Goal: Transaction & Acquisition: Book appointment/travel/reservation

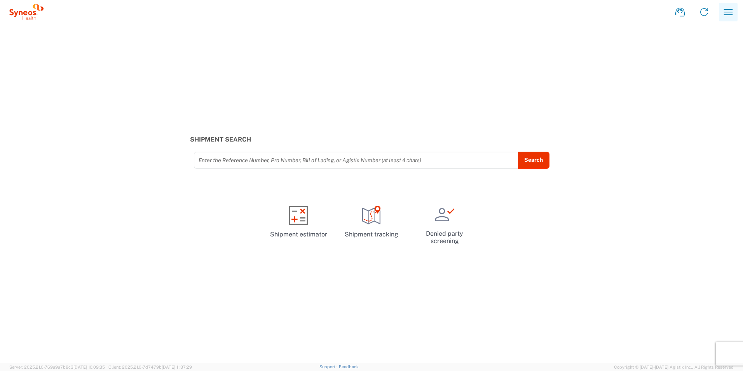
drag, startPoint x: 732, startPoint y: 4, endPoint x: 733, endPoint y: 8, distance: 4.1
click at [732, 4] on button "button" at bounding box center [728, 12] width 19 height 19
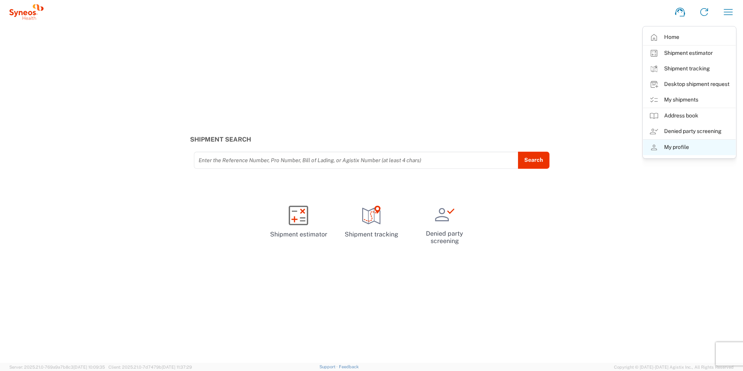
click at [672, 148] on link "My profile" at bounding box center [689, 147] width 92 height 16
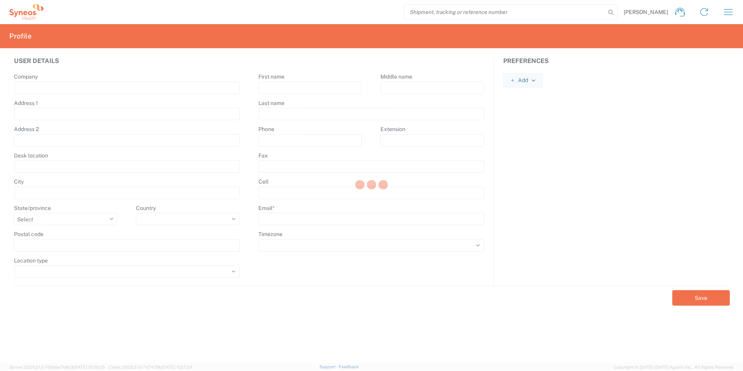
type input "Syneos Health"
type input "[PERSON_NAME] 23"
type input "[GEOGRAPHIC_DATA]"
select select
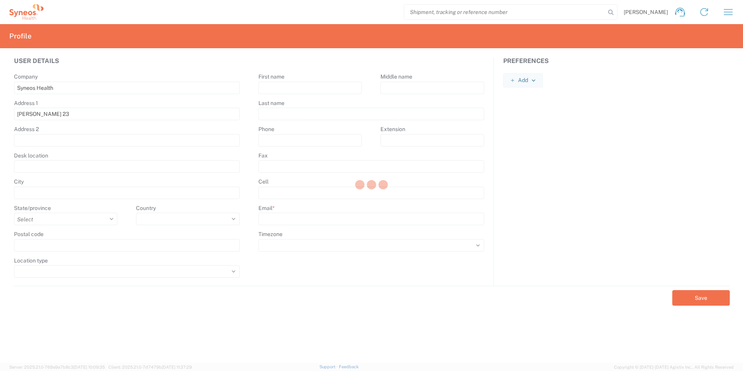
type input "11060"
select select
type input "Milena"
type input "Govedarica"
type input "[EMAIL_ADDRESS][DOMAIN_NAME]"
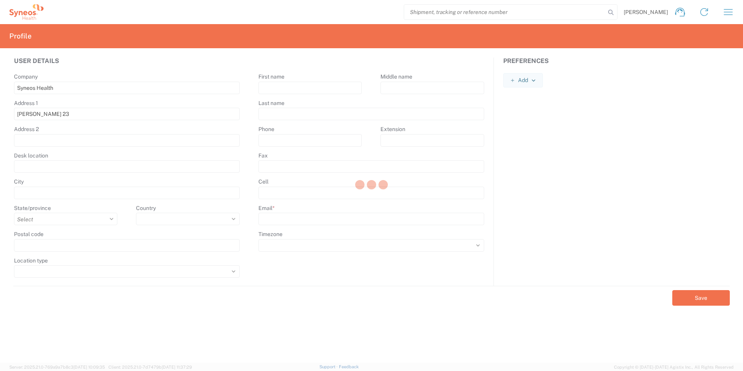
select select
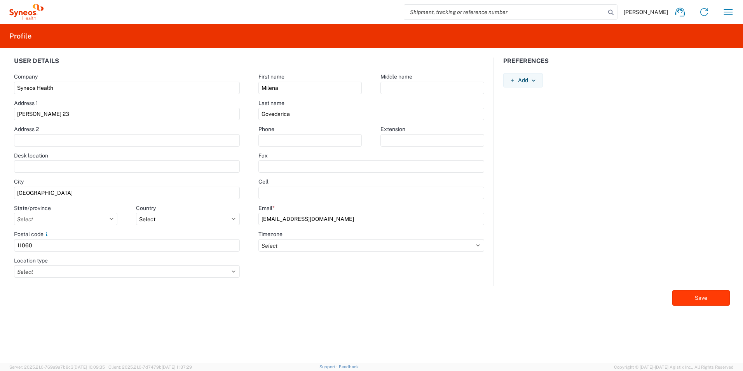
click at [693, 301] on button "Save" at bounding box center [700, 298] width 57 height 16
click at [727, 15] on icon "button" at bounding box center [728, 12] width 9 height 6
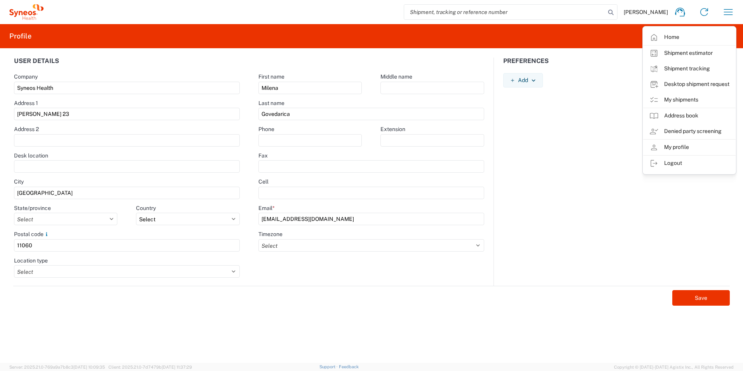
drag, startPoint x: 689, startPoint y: 100, endPoint x: 707, endPoint y: 132, distance: 37.4
click at [689, 100] on link "My shipments" at bounding box center [689, 100] width 92 height 16
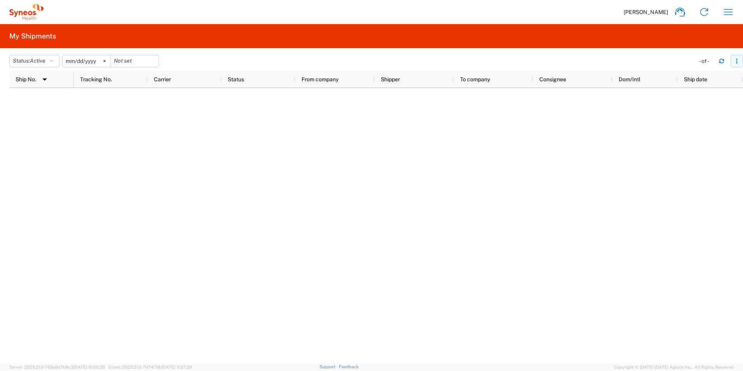
click at [736, 63] on icon "button" at bounding box center [736, 60] width 5 height 5
click at [583, 158] on div at bounding box center [408, 225] width 669 height 275
click at [727, 13] on icon "button" at bounding box center [728, 12] width 12 height 12
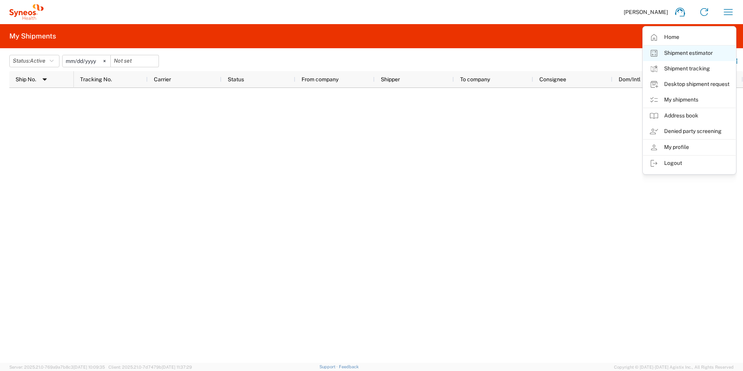
click at [697, 55] on link "Shipment estimator" at bounding box center [689, 53] width 92 height 16
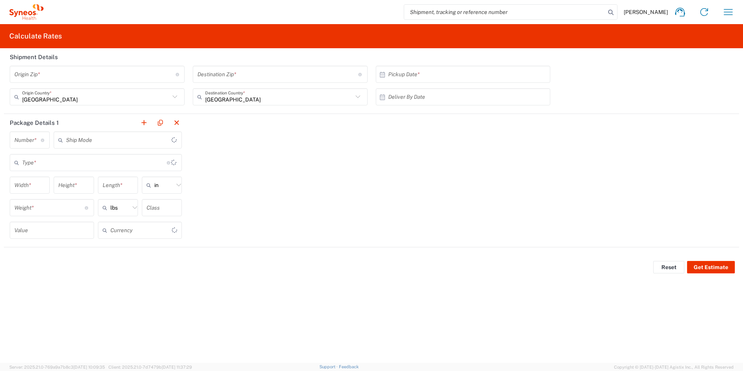
type input "US Dollar"
click at [92, 100] on input "text" at bounding box center [96, 97] width 148 height 14
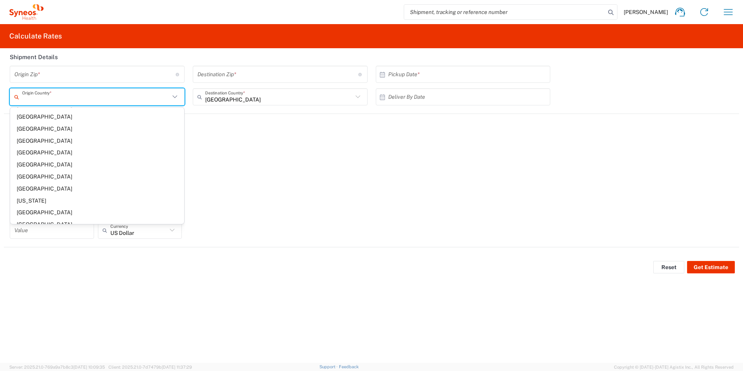
scroll to position [2176, 0]
click at [30, 213] on span "[GEOGRAPHIC_DATA]" at bounding box center [97, 214] width 174 height 12
type input "[GEOGRAPHIC_DATA]"
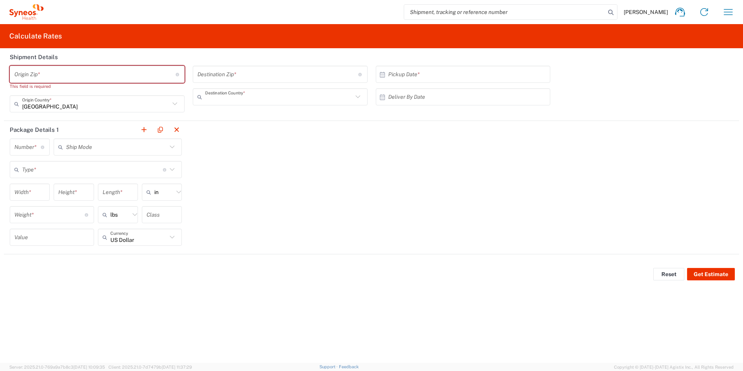
click at [350, 99] on input "text" at bounding box center [279, 97] width 148 height 14
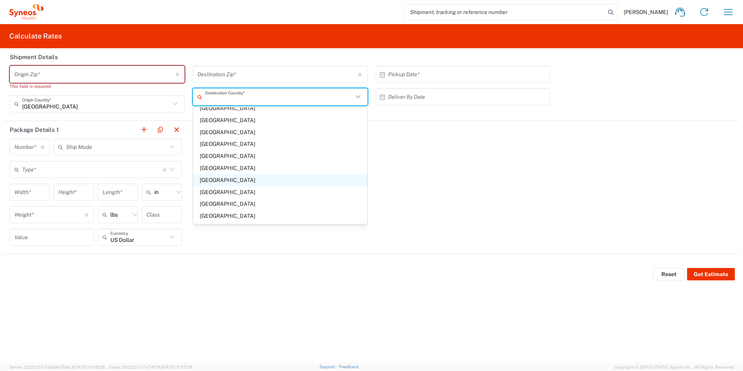
scroll to position [932, 0]
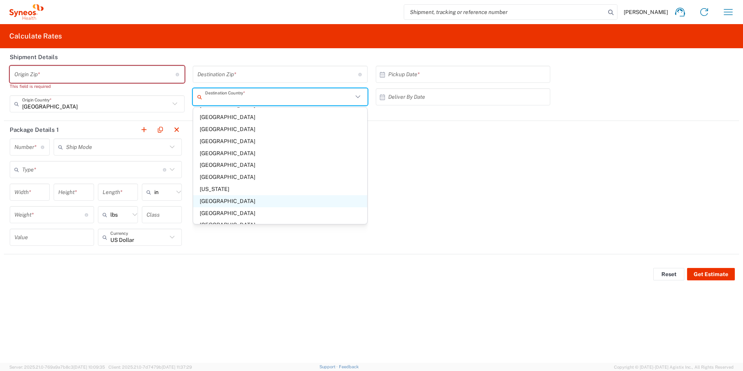
click at [220, 202] on span "[GEOGRAPHIC_DATA]" at bounding box center [280, 201] width 174 height 12
type input "[GEOGRAPHIC_DATA]"
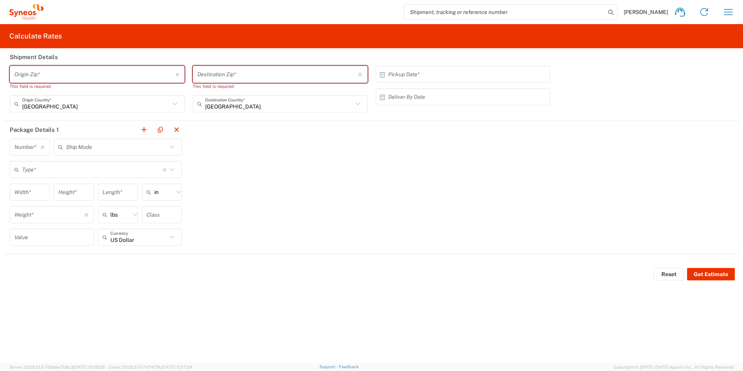
click at [57, 71] on input "undefined" at bounding box center [94, 75] width 161 height 14
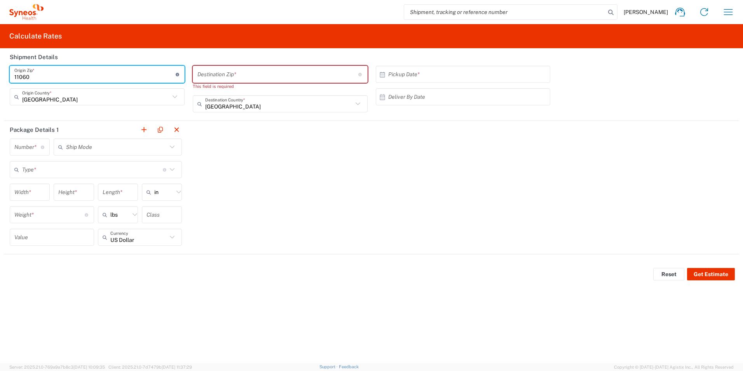
type input "11060"
click at [222, 73] on input "undefined" at bounding box center [277, 75] width 161 height 14
click at [263, 74] on input "undefined" at bounding box center [277, 75] width 161 height 14
paste input "81929"
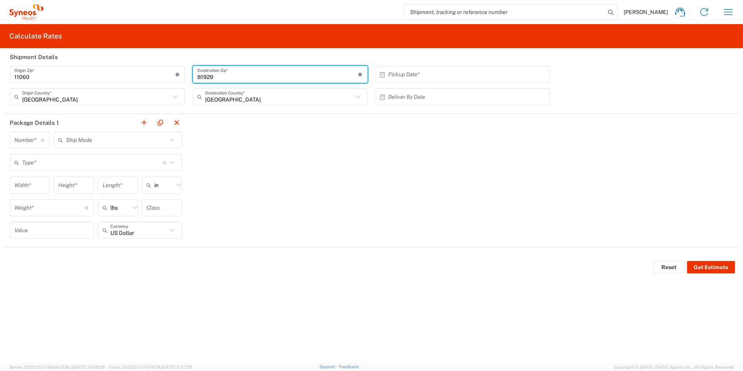
type input "81929"
click at [420, 72] on input "text" at bounding box center [464, 75] width 153 height 14
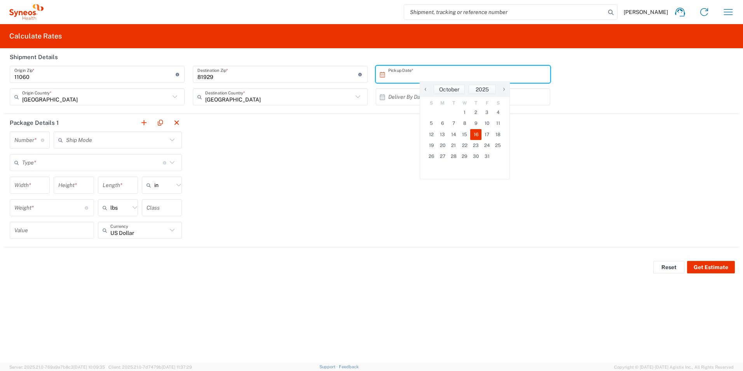
click at [476, 133] on span "16" at bounding box center [475, 134] width 11 height 11
type input "[DATE]"
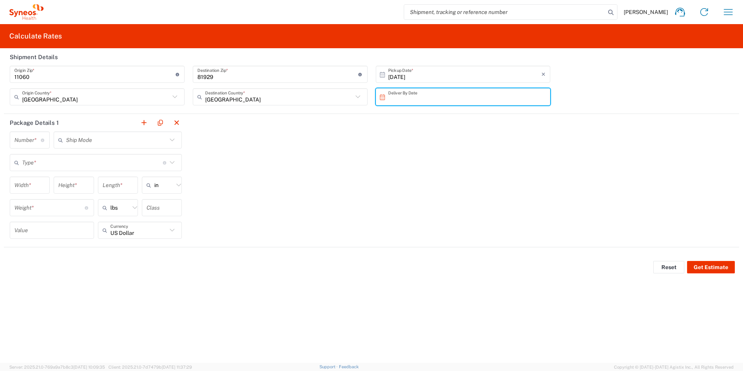
click at [423, 98] on input "text" at bounding box center [464, 97] width 153 height 14
click at [376, 134] on div "Package Details 1 Number * Number of packages of specified package type and dim…" at bounding box center [371, 180] width 735 height 133
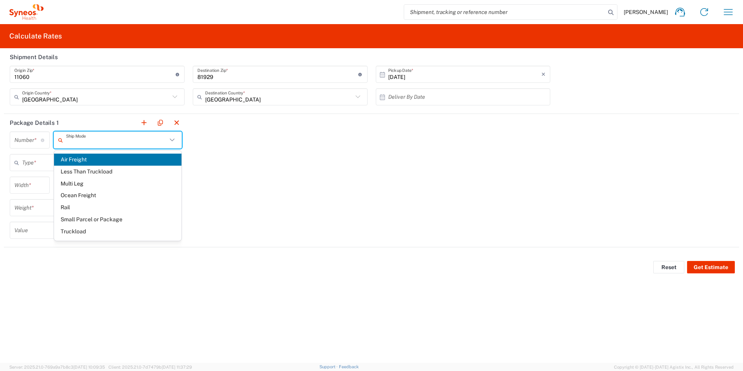
click at [160, 145] on input "text" at bounding box center [116, 140] width 101 height 14
click at [106, 220] on span "Small Parcel or Package" at bounding box center [117, 219] width 127 height 12
type input "Small Parcel or Package"
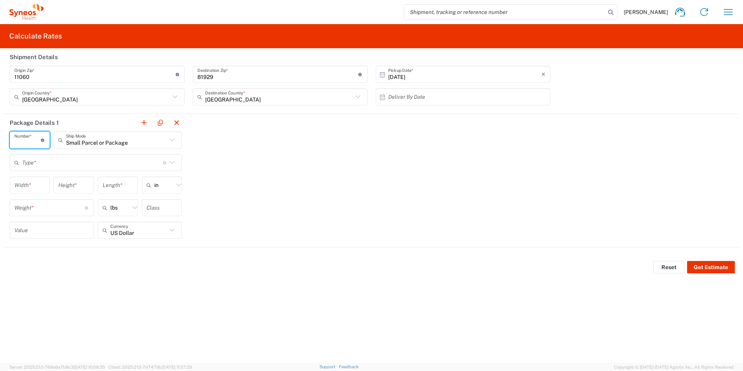
click at [35, 139] on input "number" at bounding box center [27, 140] width 26 height 14
type input "1"
click at [358, 200] on div "Package Details 1 1 Number * Number of packages of specified package type and d…" at bounding box center [371, 180] width 735 height 133
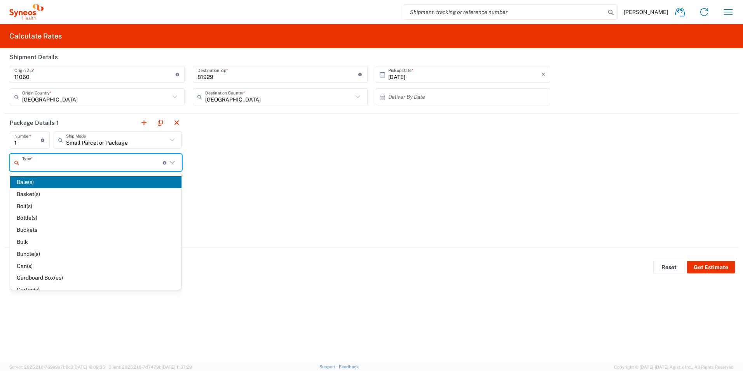
click at [127, 160] on input "text" at bounding box center [92, 163] width 141 height 14
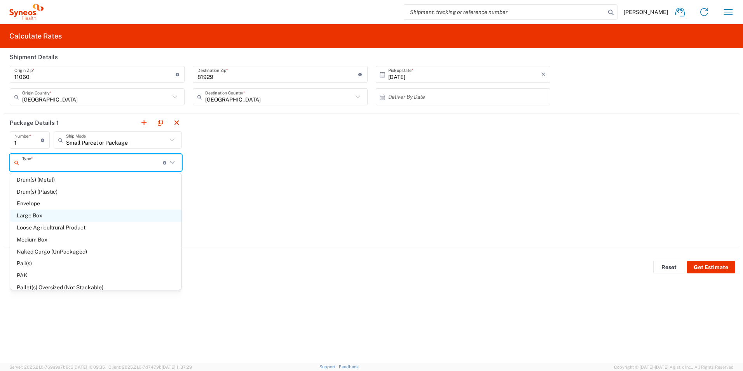
scroll to position [194, 0]
click at [33, 204] on span "Envelope" at bounding box center [95, 203] width 171 height 12
type input "Envelope"
type input "12.5"
type input "0.25"
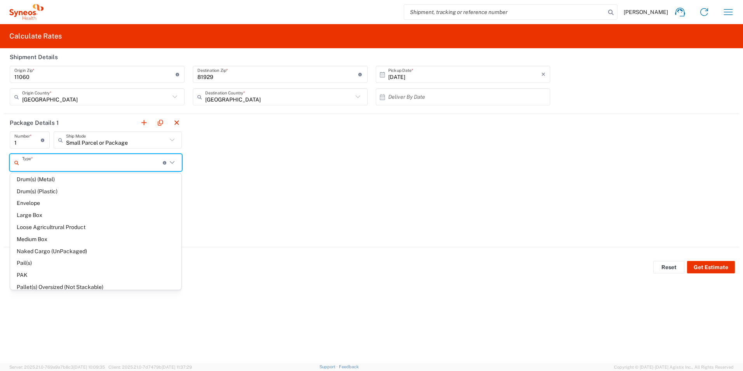
type input "9.5"
type input "1"
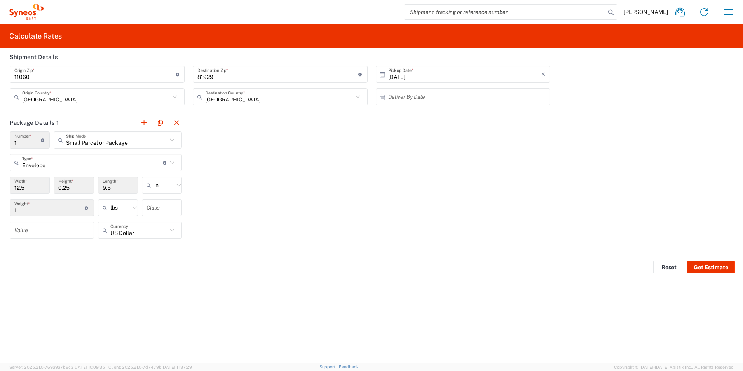
click at [174, 230] on icon at bounding box center [172, 230] width 10 height 10
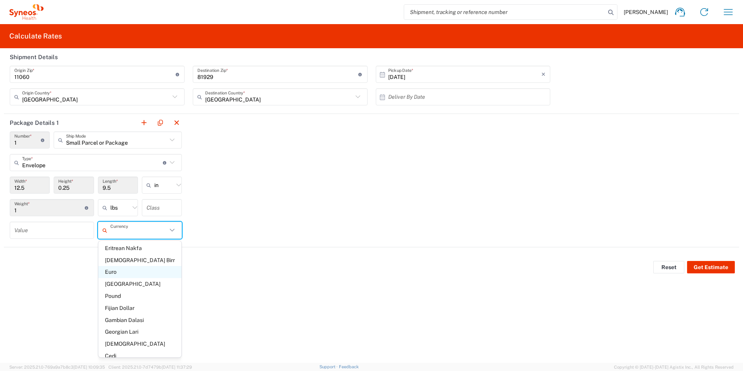
scroll to position [660, 0]
drag, startPoint x: 123, startPoint y: 271, endPoint x: 138, endPoint y: 271, distance: 14.8
click at [123, 270] on span "Euro" at bounding box center [140, 271] width 84 height 12
type input "Euro"
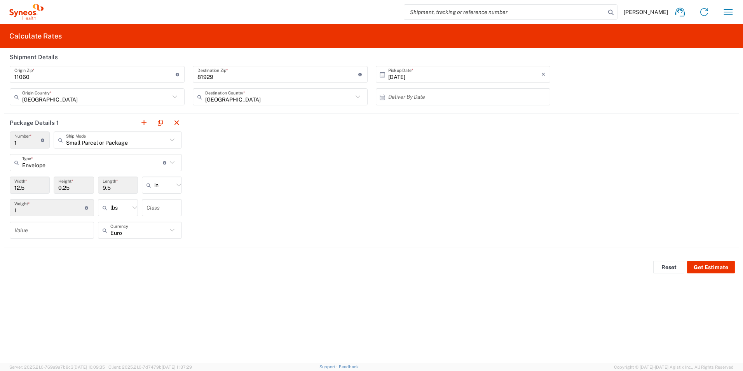
click at [174, 164] on icon at bounding box center [172, 162] width 10 height 10
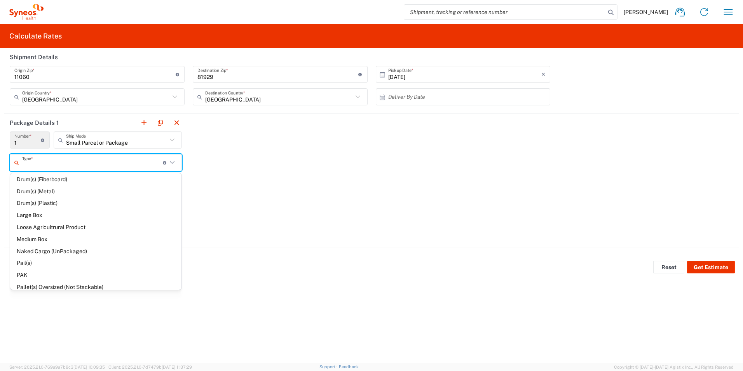
scroll to position [3, 0]
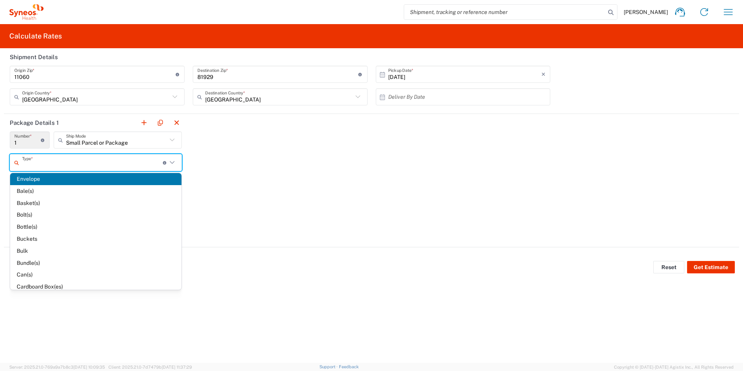
click at [117, 178] on span "Envelope" at bounding box center [95, 179] width 171 height 12
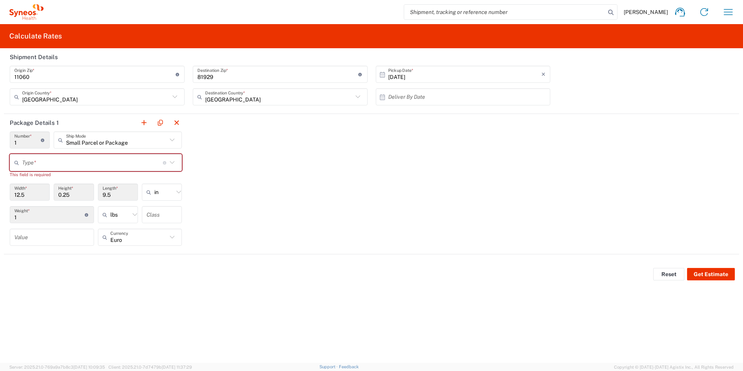
click at [177, 162] on div "Type * Material used to package goods" at bounding box center [96, 162] width 172 height 17
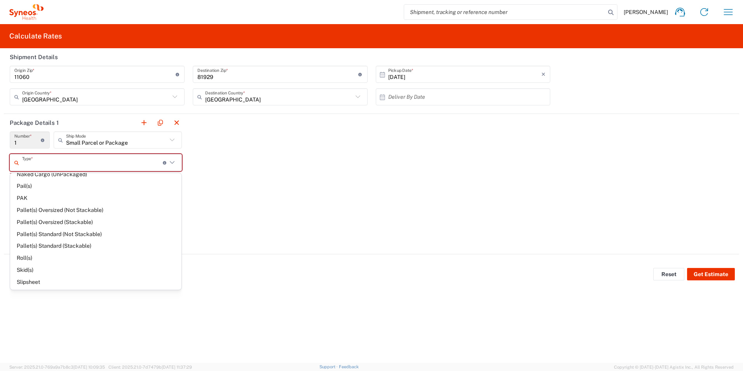
scroll to position [201, 0]
click at [39, 195] on span "Envelope" at bounding box center [95, 196] width 171 height 12
type input "Envelope"
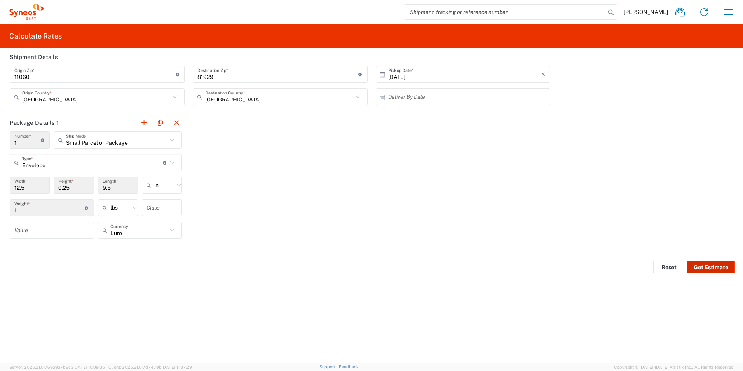
click at [711, 268] on button "Get Estimate" at bounding box center [711, 267] width 48 height 12
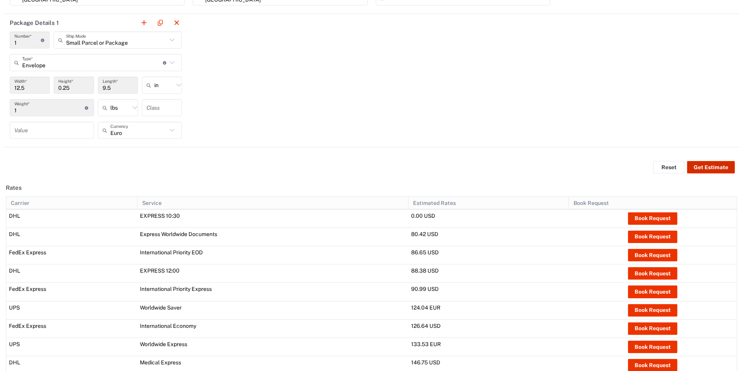
scroll to position [79, 0]
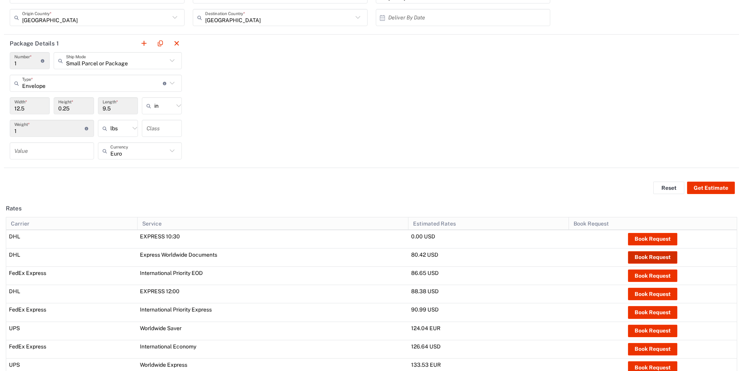
click at [655, 256] on button "Book Request" at bounding box center [652, 257] width 49 height 12
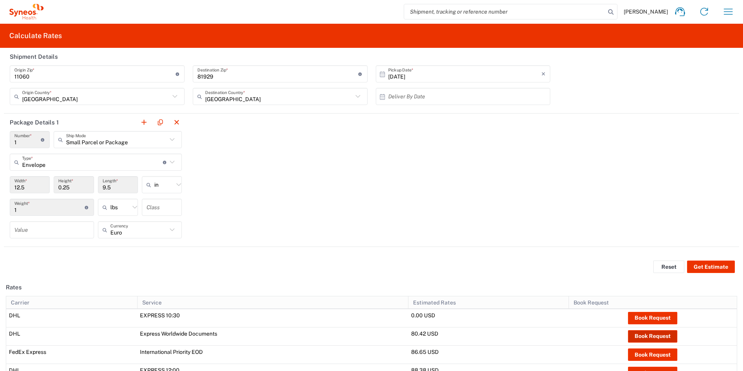
scroll to position [0, 0]
click at [724, 10] on icon "button" at bounding box center [728, 12] width 9 height 6
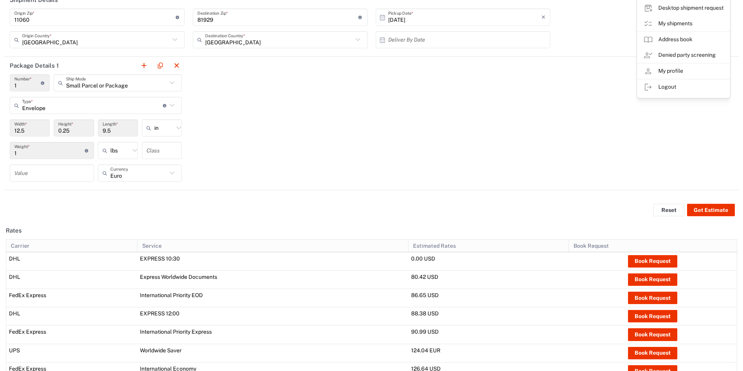
scroll to position [78, 0]
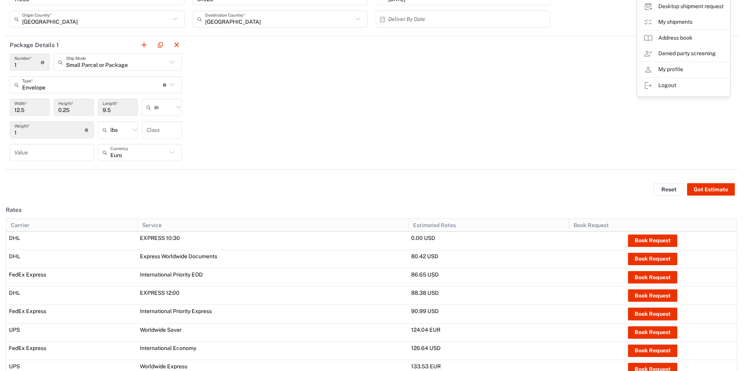
drag, startPoint x: 680, startPoint y: 70, endPoint x: 394, endPoint y: 129, distance: 291.5
click at [680, 70] on link "My profile" at bounding box center [683, 70] width 92 height 16
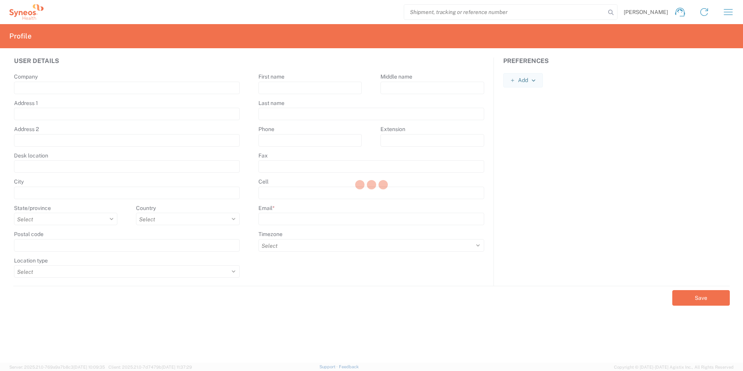
type input "Syneos Health"
type input "[PERSON_NAME] 23"
type input "[GEOGRAPHIC_DATA]"
select select
select select "RS"
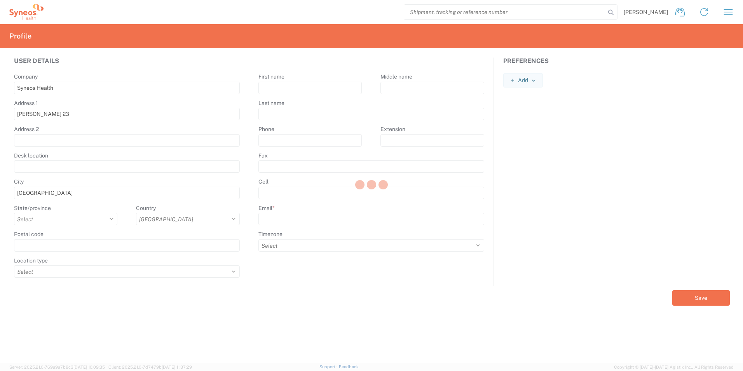
type input "11060"
select select
type input "Milena"
type input "Govedarica"
type input "[EMAIL_ADDRESS][DOMAIN_NAME]"
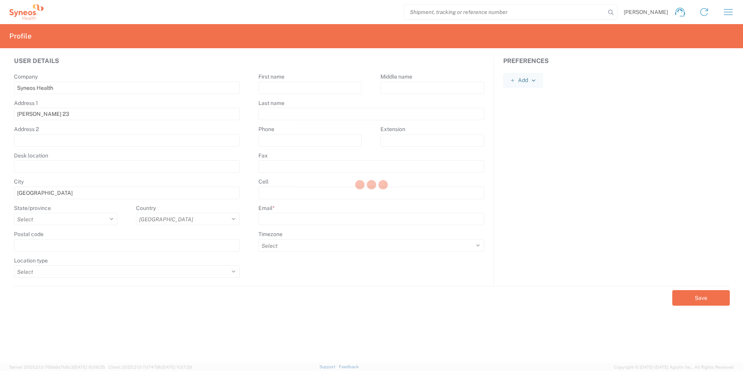
select select
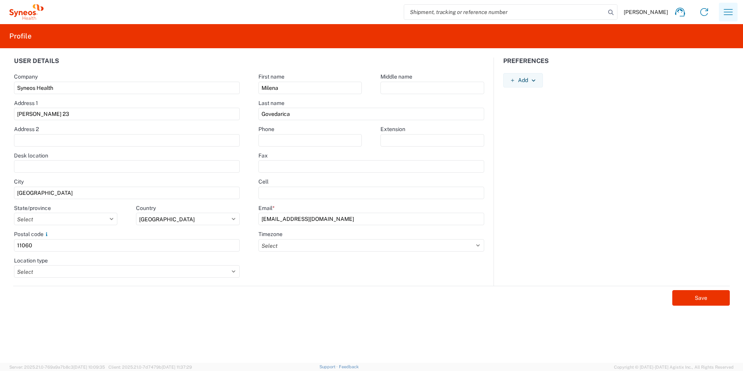
click at [732, 10] on icon "button" at bounding box center [728, 12] width 12 height 12
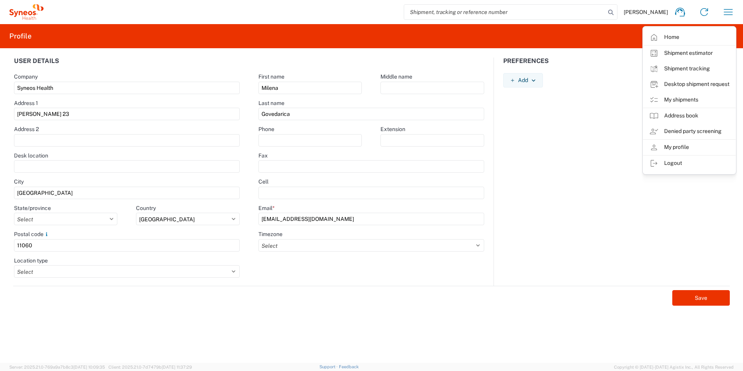
click at [556, 173] on div "Preferences Add AIR Default Dimensions UOM Code AIR Default Weight UOM Code AIR…" at bounding box center [616, 171] width 245 height 228
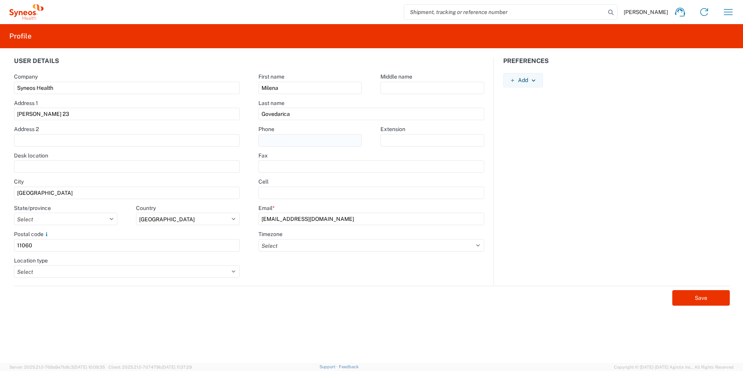
click at [293, 139] on input "text" at bounding box center [309, 140] width 103 height 12
type input "*"
type input "="
type input "[PHONE_NUMBER]"
click at [690, 299] on button "Save" at bounding box center [700, 298] width 57 height 16
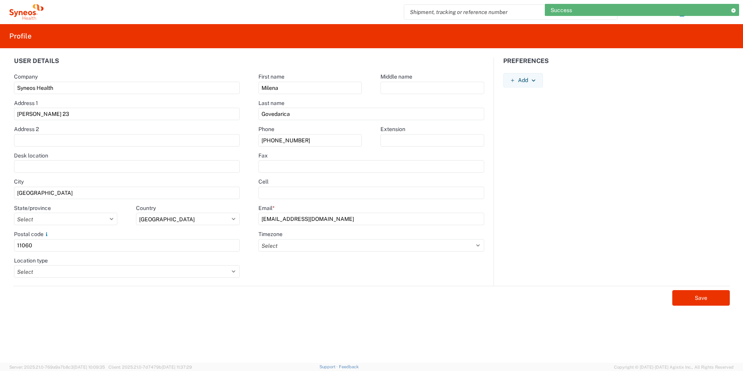
click at [732, 11] on icon at bounding box center [732, 10] width 5 height 4
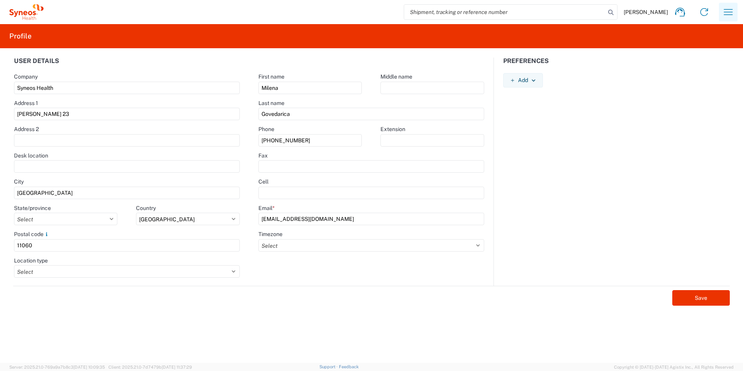
click at [732, 10] on icon "button" at bounding box center [728, 12] width 9 height 6
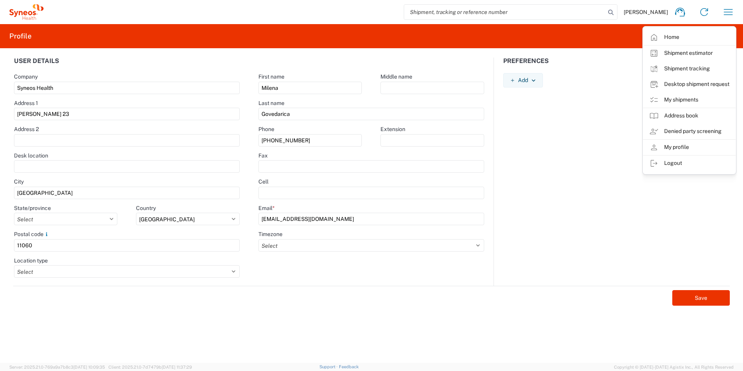
drag, startPoint x: 710, startPoint y: 84, endPoint x: 702, endPoint y: 96, distance: 14.3
click at [710, 84] on link "Desktop shipment request" at bounding box center [689, 85] width 92 height 16
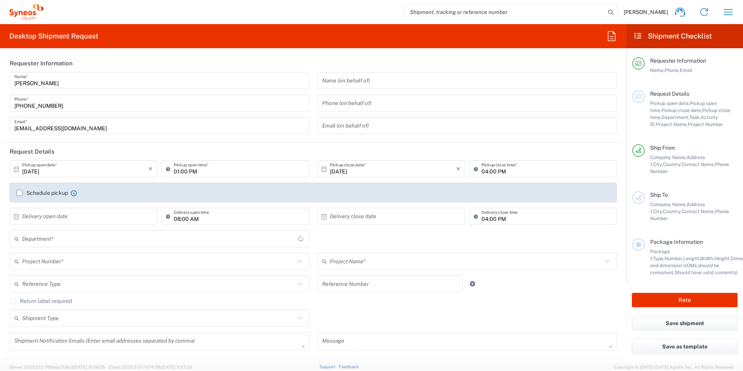
type input "8480"
type input "Syneos Health d.o.o. [GEOGRAPHIC_DATA]-[GEOGRAPHIC_DATA]"
type input "8480"
type input "[GEOGRAPHIC_DATA]"
type input "Syneos Health d.o.o. [GEOGRAPHIC_DATA]-[GEOGRAPHIC_DATA]"
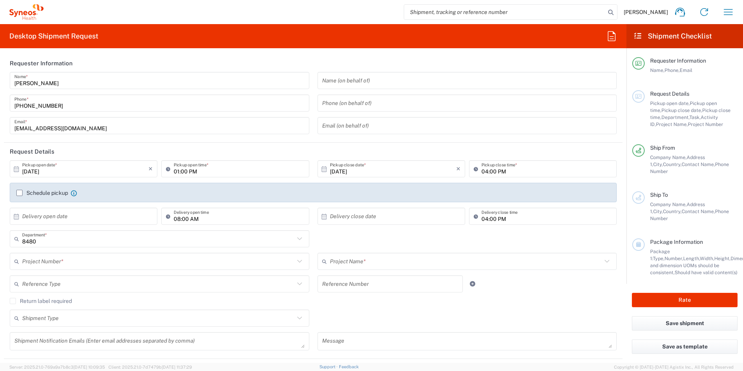
click at [52, 169] on input "10/15/2025" at bounding box center [85, 169] width 126 height 14
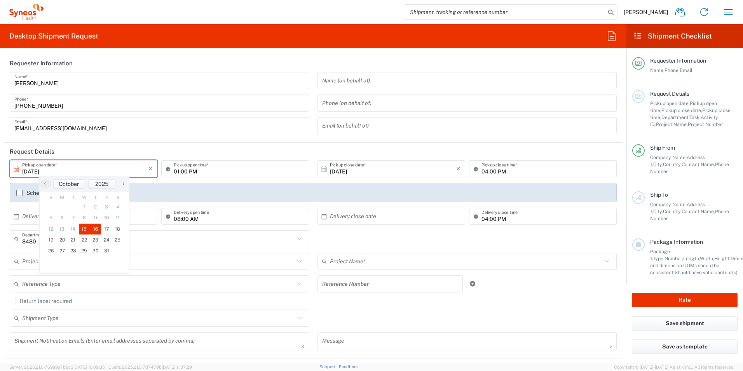
click at [94, 230] on span "16" at bounding box center [95, 228] width 11 height 11
type input "10/16/2025"
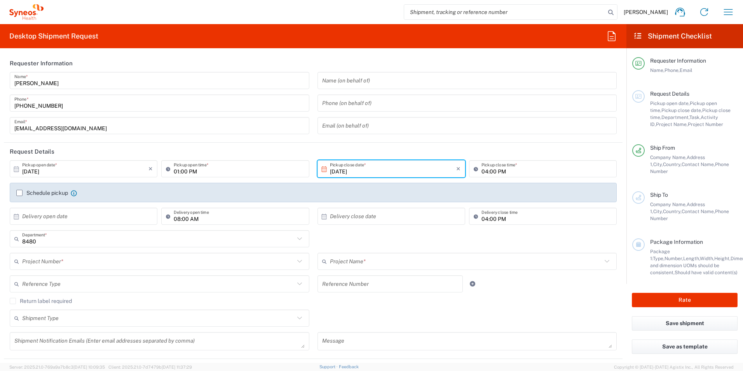
click at [214, 172] on input "01:00 PM" at bounding box center [239, 169] width 131 height 14
click at [200, 171] on input "01:00 PM" at bounding box center [239, 169] width 131 height 14
click at [175, 171] on input "01:00 PM" at bounding box center [239, 169] width 131 height 14
click at [199, 170] on input "01:00 PM" at bounding box center [239, 169] width 131 height 14
type input "0"
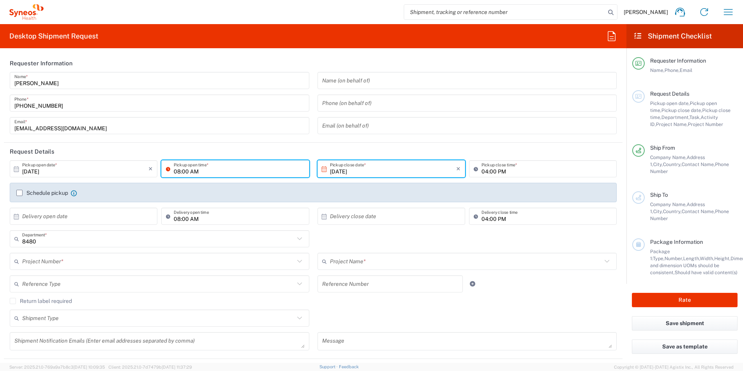
type input "08:00 AM"
drag, startPoint x: 235, startPoint y: 133, endPoint x: 227, endPoint y: 136, distance: 8.2
click at [235, 133] on div "milena.govedarica@syneoshealth.com Email *" at bounding box center [160, 125] width 300 height 17
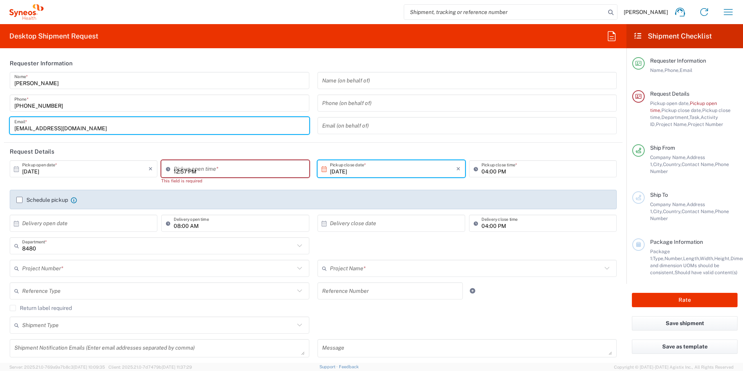
click at [195, 168] on input "12:57 PM" at bounding box center [239, 169] width 131 height 14
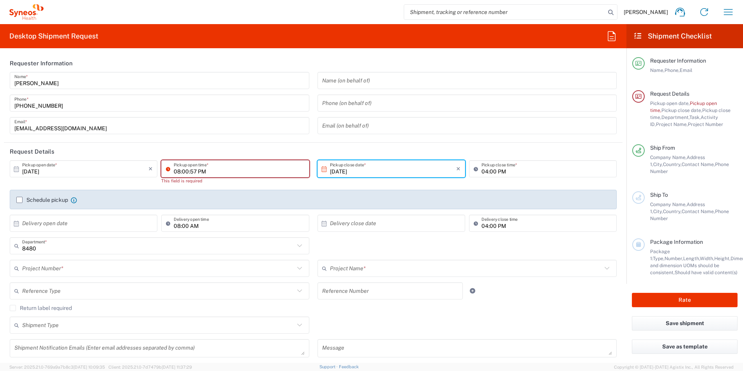
drag, startPoint x: 211, startPoint y: 162, endPoint x: 216, endPoint y: 164, distance: 4.5
click at [214, 165] on input "08:00:57 PM" at bounding box center [239, 169] width 131 height 14
click at [222, 168] on input "08:00:57 PM" at bounding box center [239, 169] width 131 height 14
click at [192, 170] on input "PM" at bounding box center [239, 169] width 131 height 14
type input "P"
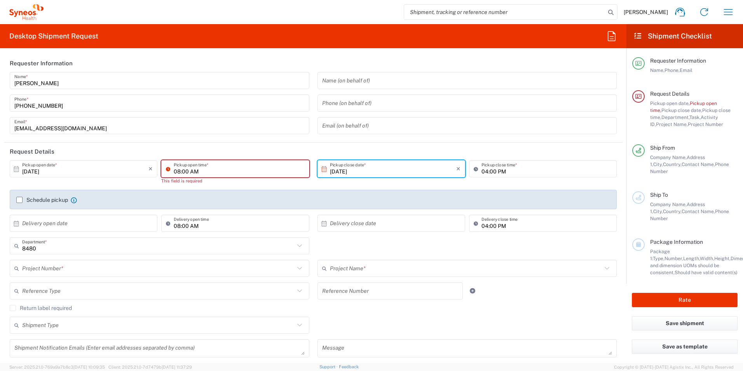
type input "08:00 AM"
click at [218, 173] on input "08:00 AM" at bounding box center [239, 169] width 131 height 14
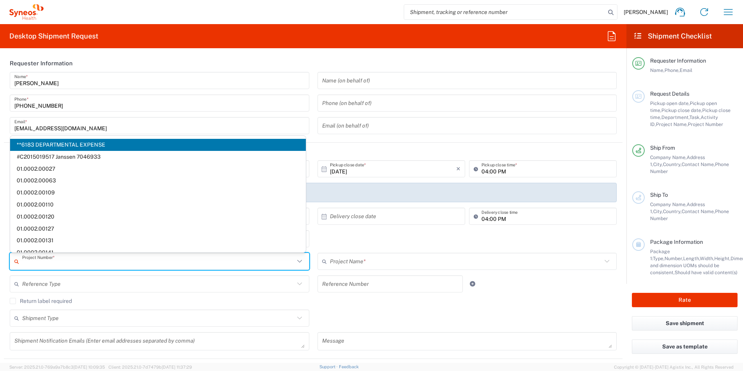
click at [57, 261] on input "text" at bounding box center [158, 261] width 272 height 14
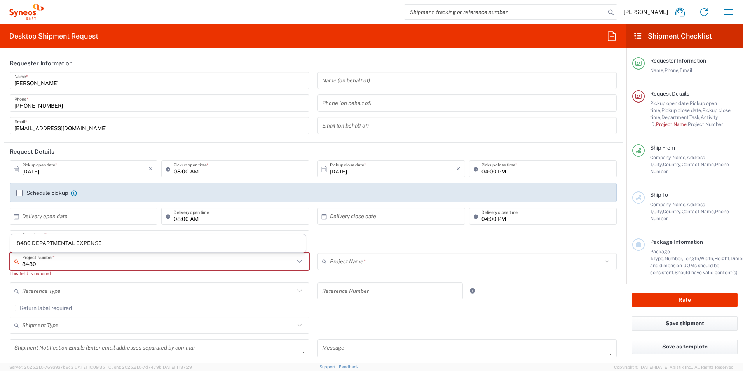
type input "8480 DEPARTMENTAL EXPENSE"
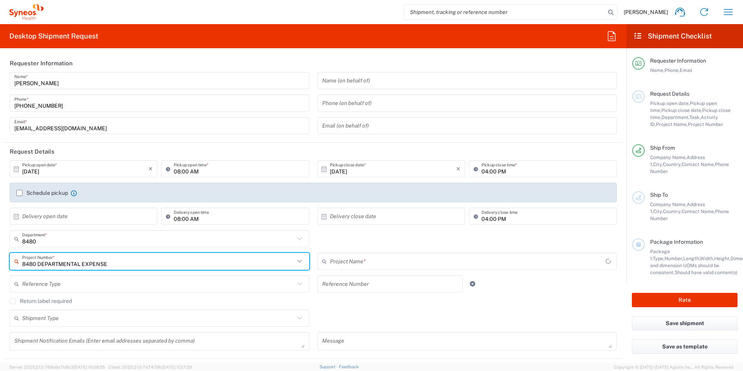
type input "8480 DEPARTMENTAL EXPENSE"
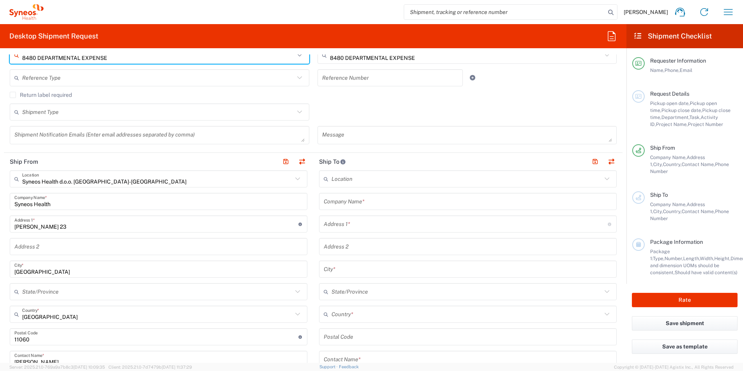
scroll to position [194, 0]
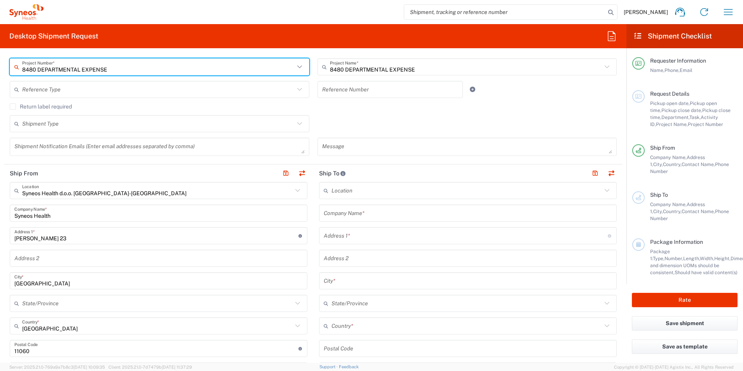
type input "8480 DEPARTMENTAL EXPENSE"
click at [366, 192] on input "text" at bounding box center [466, 191] width 270 height 14
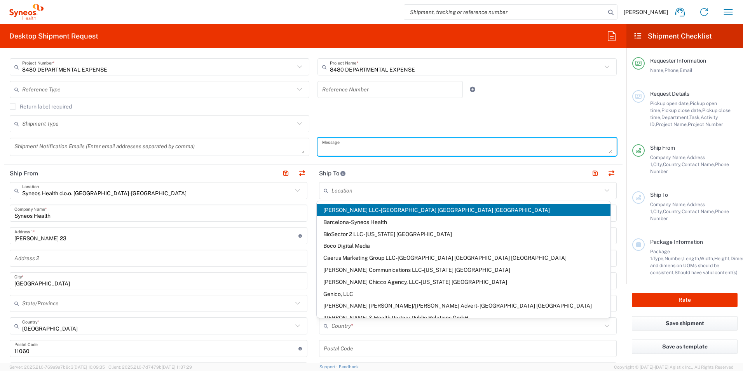
click at [439, 148] on textarea at bounding box center [467, 147] width 290 height 14
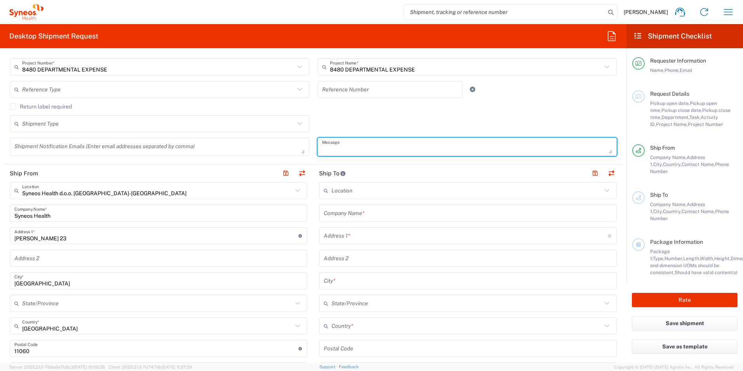
click at [389, 213] on input "text" at bounding box center [468, 213] width 288 height 14
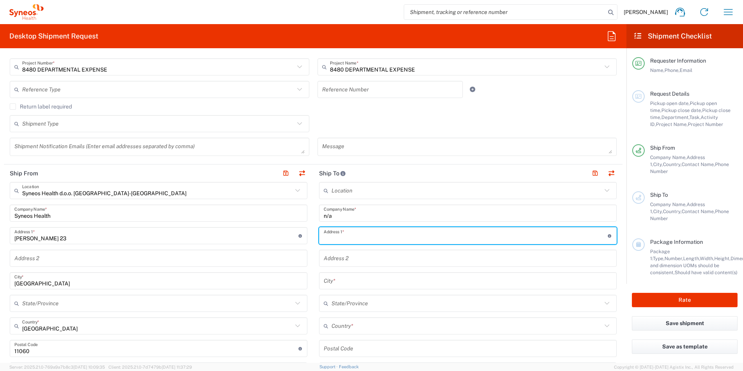
drag, startPoint x: 341, startPoint y: 233, endPoint x: 336, endPoint y: 238, distance: 6.9
click at [341, 233] on input "text" at bounding box center [466, 236] width 284 height 14
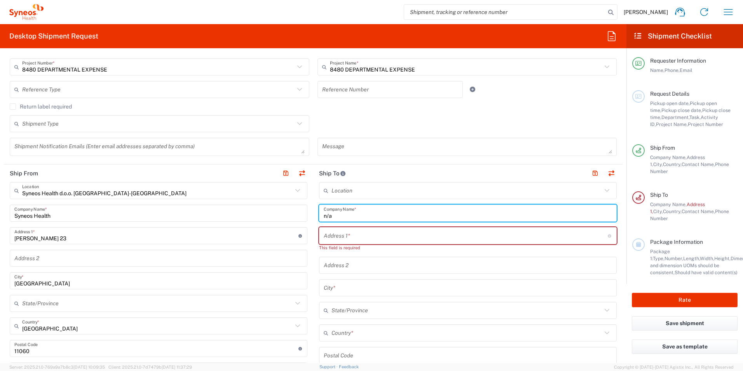
click at [340, 216] on input "n/a" at bounding box center [468, 213] width 288 height 14
type input "n"
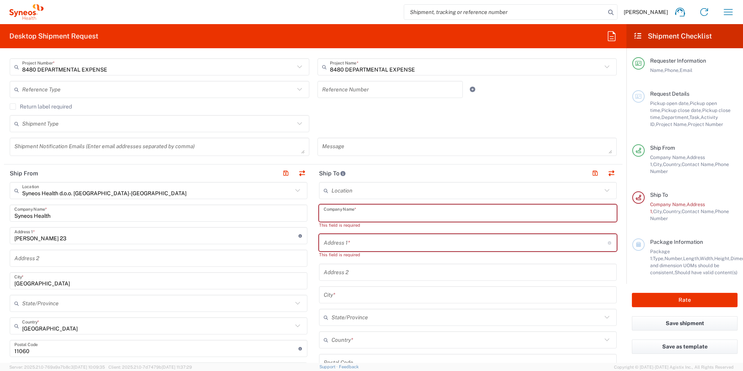
click at [350, 211] on input "text" at bounding box center [468, 213] width 288 height 14
click at [348, 242] on input "text" at bounding box center [466, 243] width 284 height 14
click at [352, 242] on input "text" at bounding box center [466, 243] width 284 height 14
paste input "[PERSON_NAME]-Ring 6"
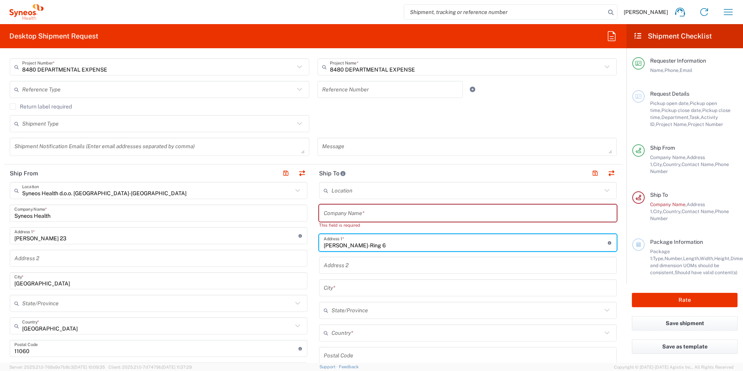
type input "[PERSON_NAME]-Ring 6"
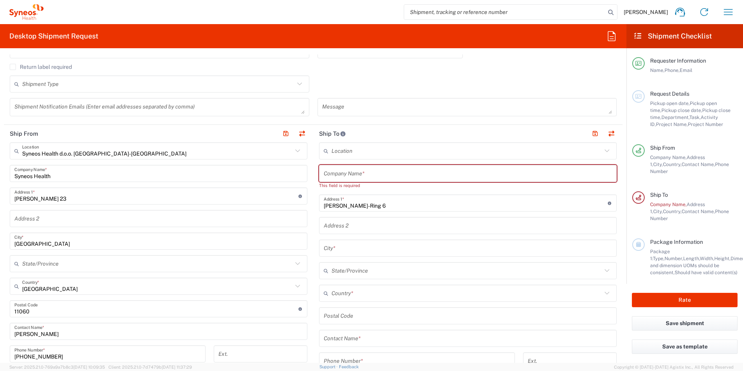
scroll to position [272, 0]
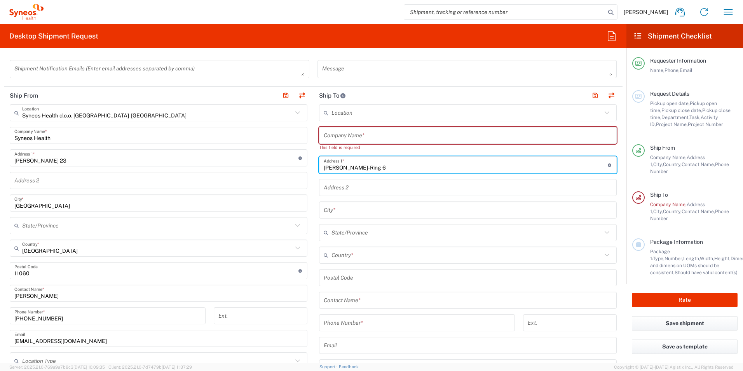
click at [365, 276] on input "undefined" at bounding box center [468, 278] width 288 height 14
paste input "81929"
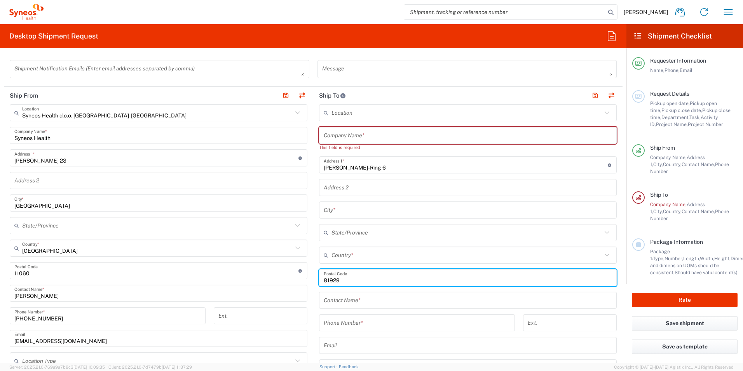
type input "81929"
click at [368, 247] on div "Country *" at bounding box center [468, 254] width 298 height 17
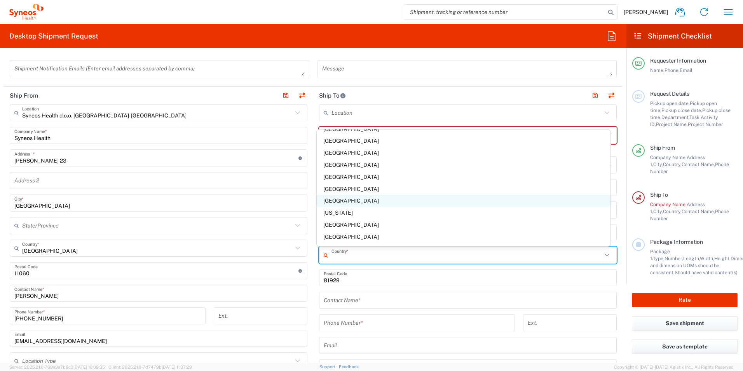
scroll to position [932, 0]
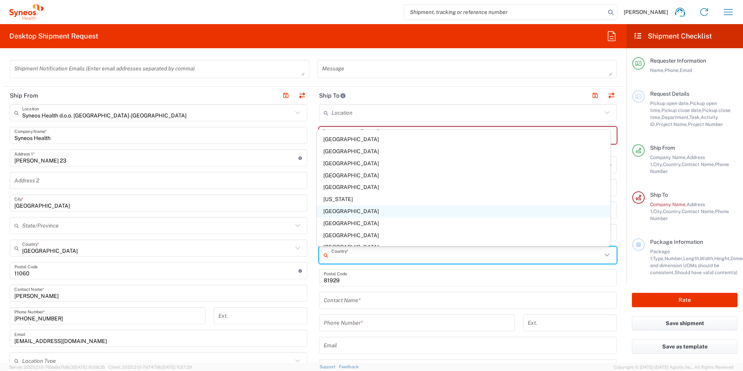
click at [342, 210] on span "[GEOGRAPHIC_DATA]" at bounding box center [464, 211] width 294 height 12
type input "[GEOGRAPHIC_DATA]"
type input "Sender/Shipper"
type input "Delivery Duty Paid"
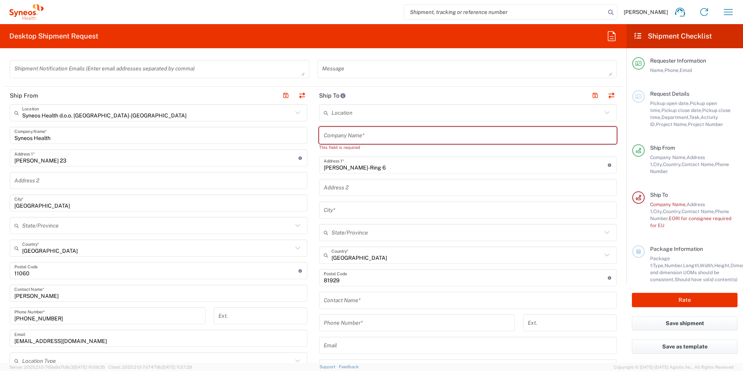
click at [365, 206] on input "text" at bounding box center [468, 210] width 288 height 14
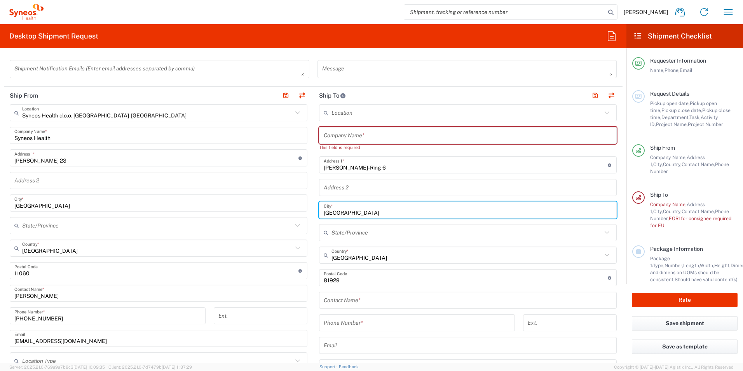
type input "[GEOGRAPHIC_DATA]"
click at [359, 134] on input "text" at bounding box center [468, 136] width 288 height 14
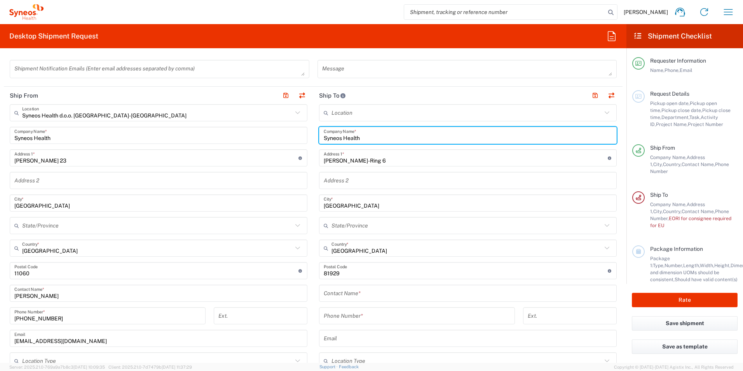
type input "Syneos Health"
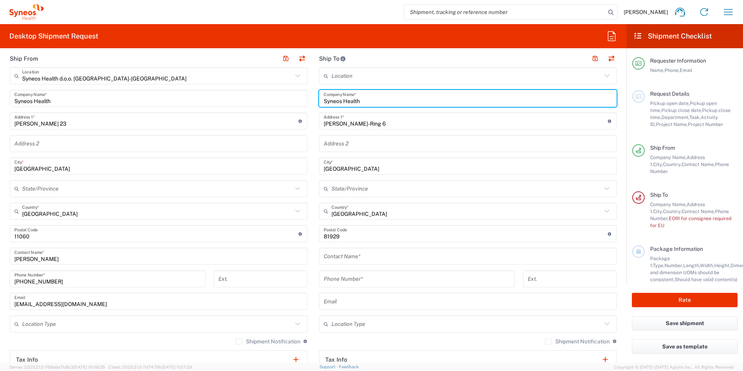
scroll to position [350, 0]
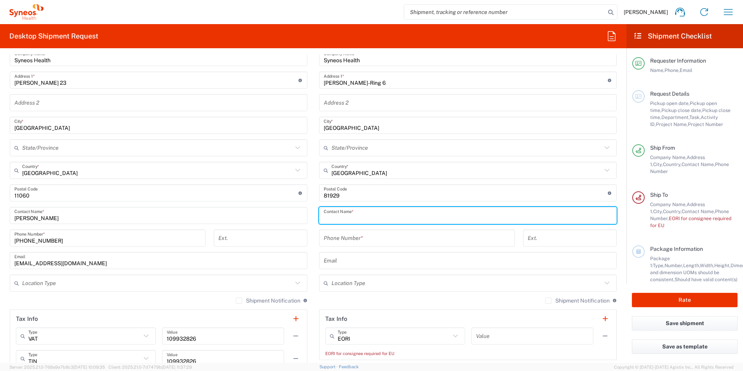
click at [398, 216] on input "text" at bounding box center [468, 216] width 288 height 14
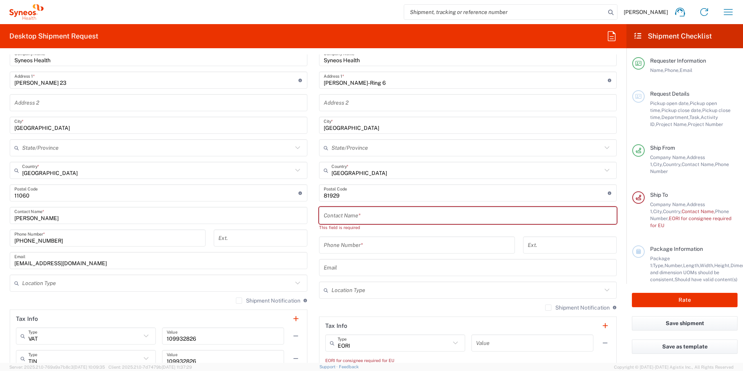
click at [355, 210] on input "text" at bounding box center [468, 216] width 288 height 14
paste input "[PERSON_NAME]"
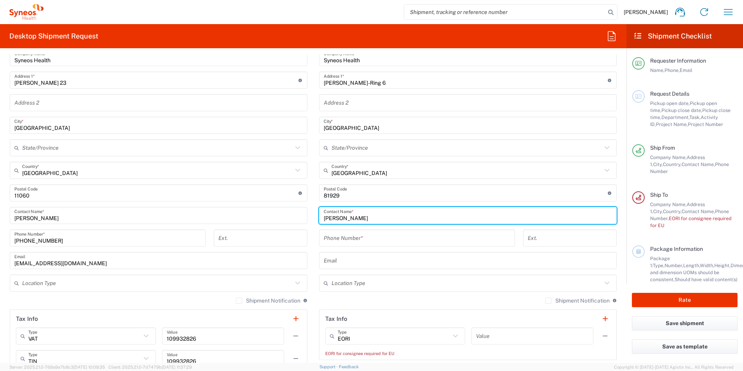
type input "[PERSON_NAME]"
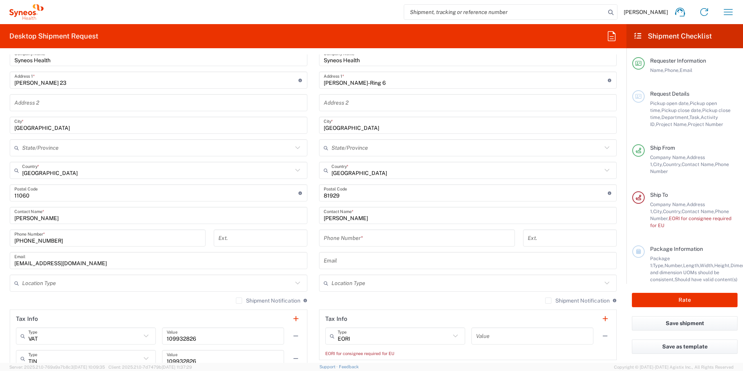
drag, startPoint x: 348, startPoint y: 226, endPoint x: 355, endPoint y: 237, distance: 13.1
click at [348, 226] on div "Location Addison Whitney LLC-Morrisvile NC US Barcelona-Syneos Health BioSector…" at bounding box center [468, 192] width 298 height 333
click at [356, 238] on input "tel" at bounding box center [417, 238] width 186 height 14
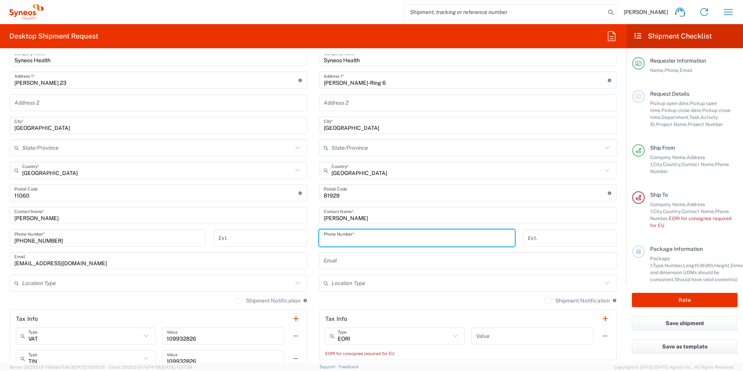
paste input "+49 (7670) 220822"
type input "+49 (7670) 220822"
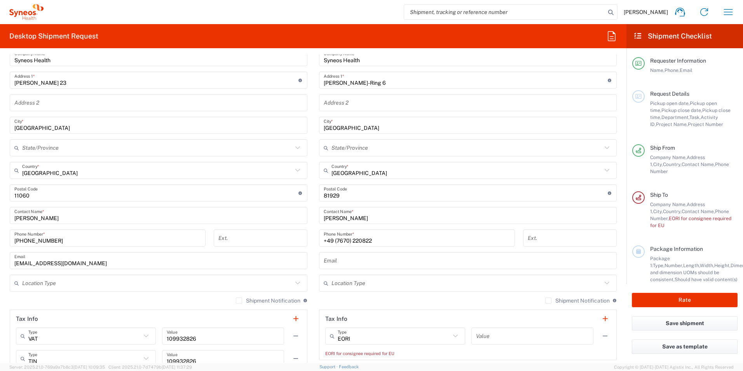
click at [341, 259] on input "text" at bounding box center [468, 261] width 288 height 14
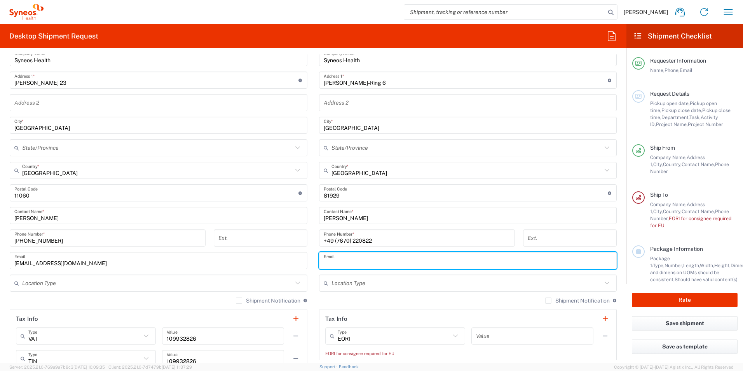
paste input "[PERSON_NAME][EMAIL_ADDRESS][PERSON_NAME][DOMAIN_NAME]"
type input "[PERSON_NAME][EMAIL_ADDRESS][PERSON_NAME][DOMAIN_NAME]"
click at [499, 283] on input "text" at bounding box center [466, 283] width 270 height 14
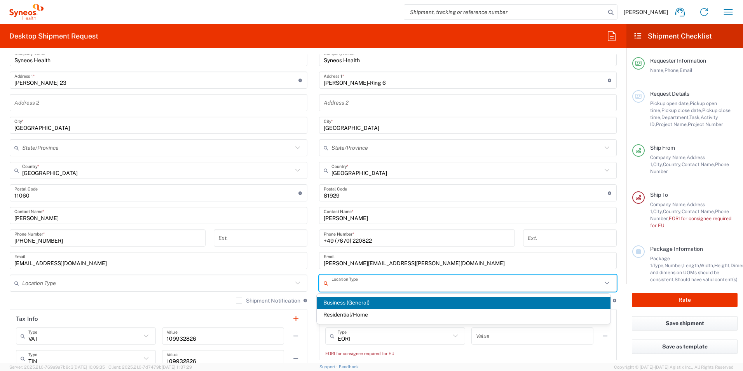
click at [485, 249] on div "+49 (7670) 220822 Phone Number *" at bounding box center [417, 240] width 204 height 23
click at [359, 282] on input "text" at bounding box center [466, 283] width 270 height 14
click at [361, 302] on span "Business (General)" at bounding box center [464, 302] width 294 height 12
type input "Business (General)"
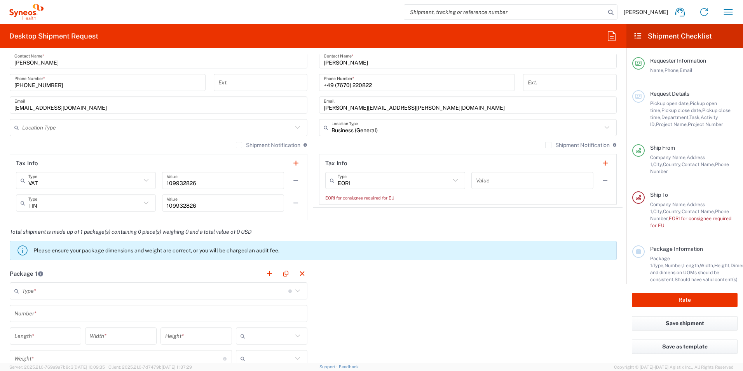
scroll to position [466, 0]
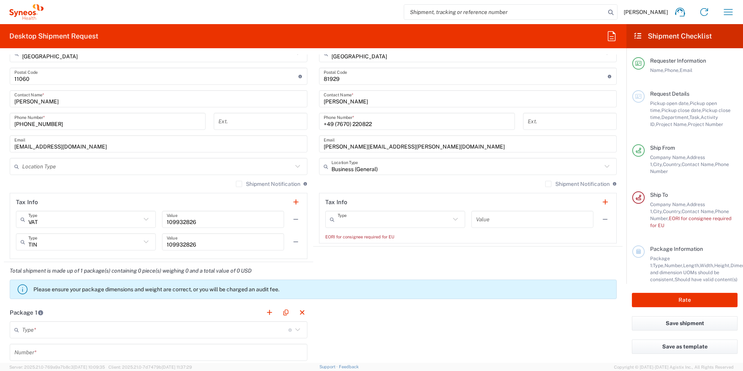
click at [357, 225] on input "text" at bounding box center [394, 220] width 113 height 14
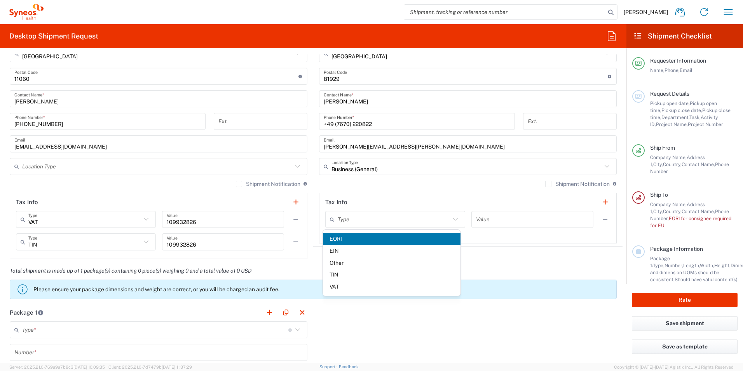
click at [338, 236] on span "EORI" at bounding box center [392, 239] width 138 height 12
click at [366, 223] on input "text" at bounding box center [394, 220] width 113 height 14
click at [351, 251] on span "EORI" at bounding box center [392, 251] width 138 height 12
type input "EORI"
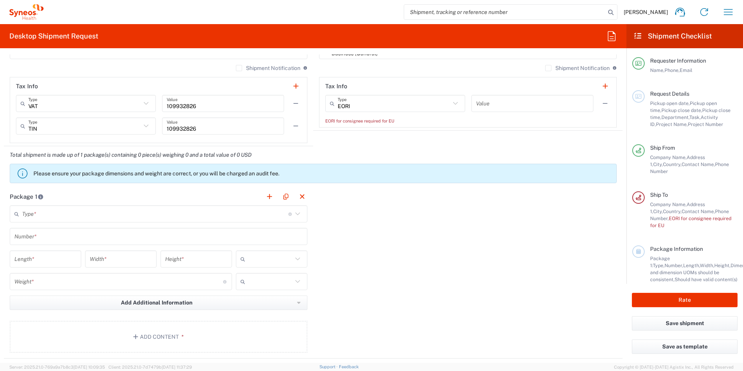
scroll to position [583, 0]
click at [49, 216] on input "text" at bounding box center [155, 213] width 266 height 14
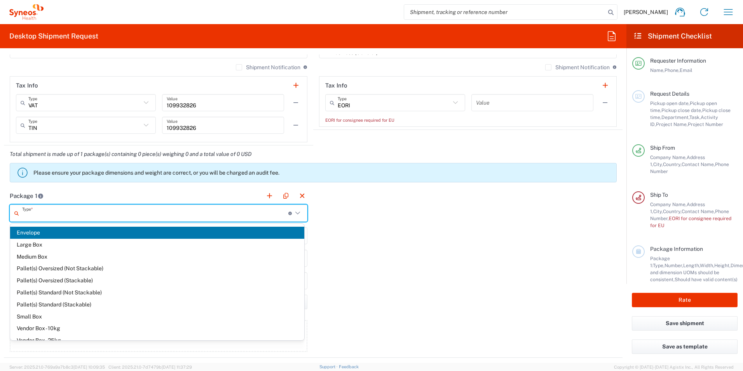
click at [38, 233] on span "Envelope" at bounding box center [157, 232] width 294 height 12
type input "Envelope"
type input "1"
type input "9.5"
type input "12.5"
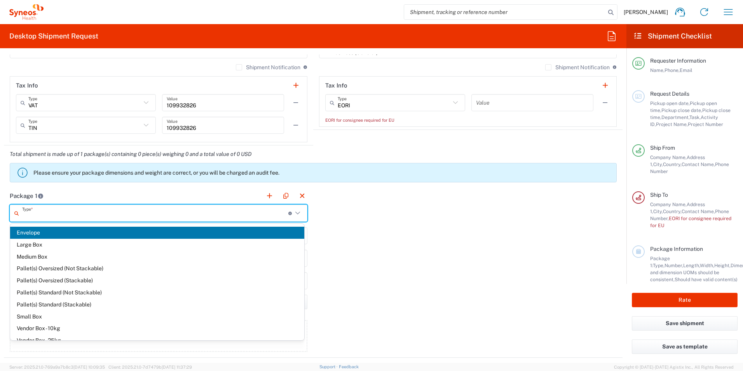
type input "0.25"
type input "in"
type input "0.45"
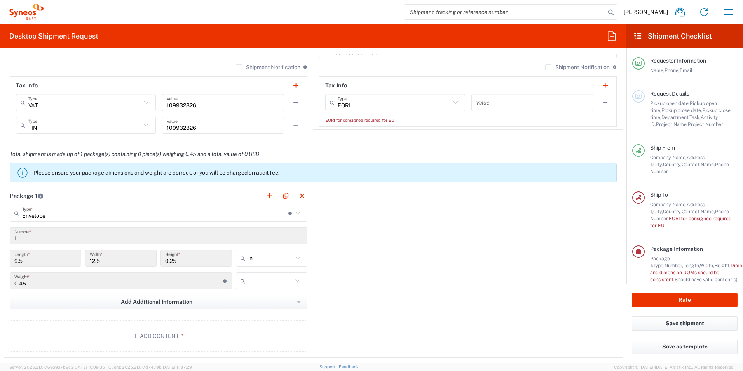
click at [240, 259] on icon at bounding box center [244, 258] width 8 height 12
click at [384, 279] on div "Package 1 Envelope Type * Material used to package goods Envelope Large Box Med…" at bounding box center [313, 272] width 618 height 171
type input "in"
click at [259, 260] on input "text" at bounding box center [270, 258] width 44 height 12
click at [393, 286] on div "Package 1 Envelope Type * Material used to package goods Envelope Large Box Med…" at bounding box center [313, 272] width 618 height 171
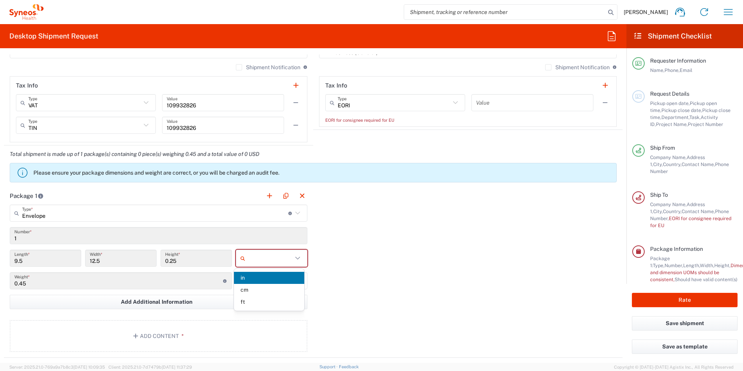
type input "in"
click at [240, 282] on icon at bounding box center [244, 280] width 8 height 12
click at [246, 315] on span "lbs" at bounding box center [269, 312] width 70 height 12
type input "lbs"
click at [267, 196] on button "button" at bounding box center [269, 195] width 11 height 11
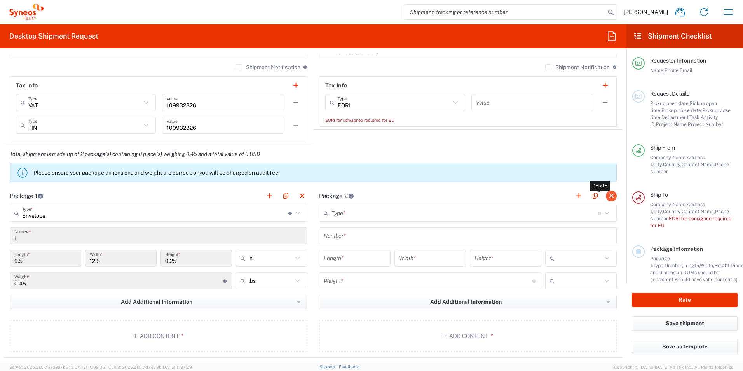
click at [606, 196] on button "button" at bounding box center [611, 195] width 11 height 11
click at [152, 337] on button "Add Content *" at bounding box center [159, 336] width 298 height 32
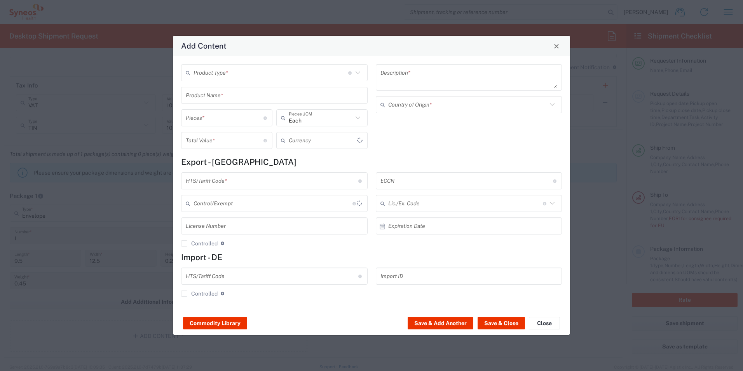
type input "US Dollar"
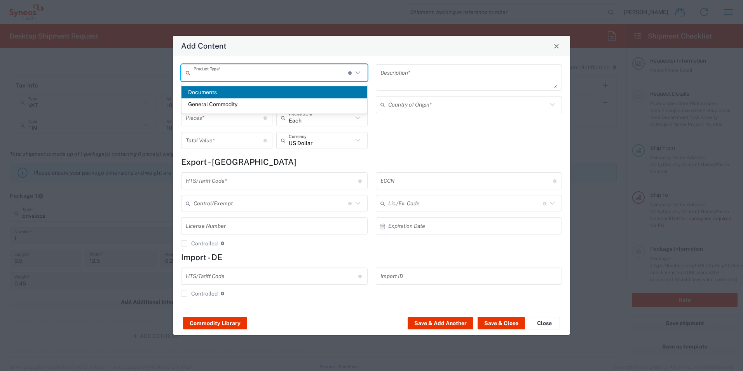
click at [247, 68] on input "text" at bounding box center [270, 73] width 155 height 14
click at [217, 91] on span "Documents" at bounding box center [274, 92] width 186 height 12
type input "Documents"
type input "1"
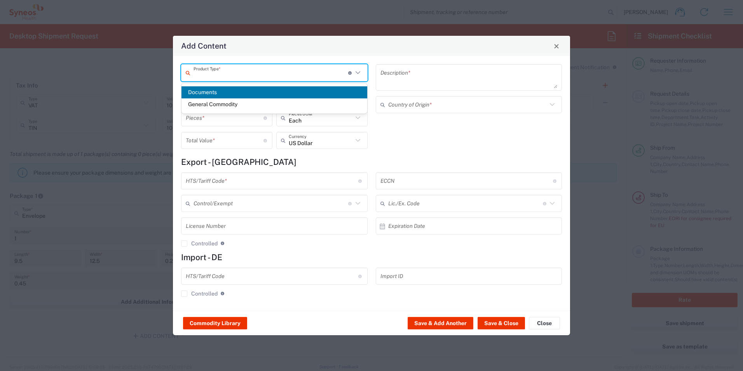
type input "1"
type textarea "Documents"
type input "[GEOGRAPHIC_DATA]"
type input "0000.00.0000"
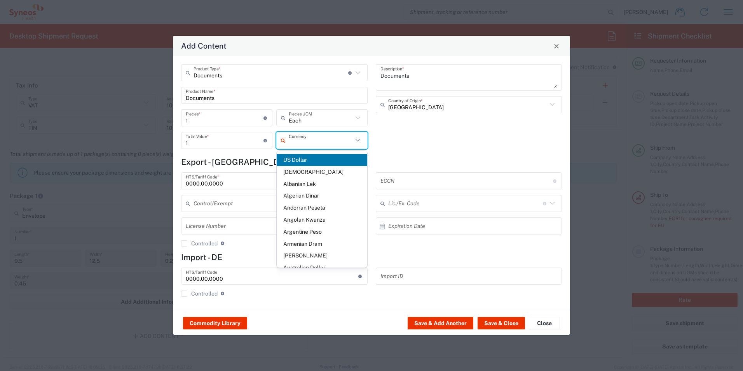
click at [338, 140] on input "text" at bounding box center [321, 141] width 64 height 14
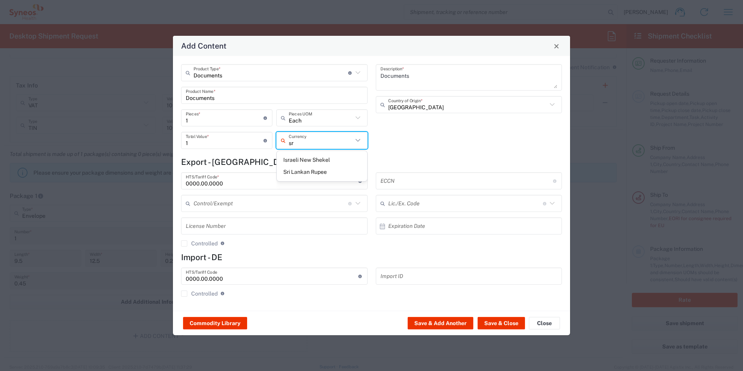
type input "s"
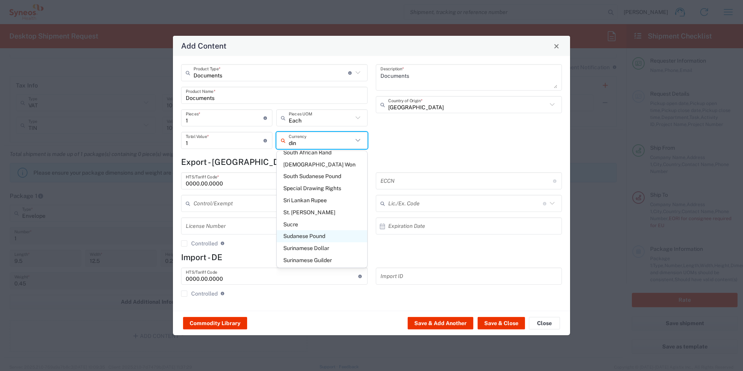
scroll to position [0, 0]
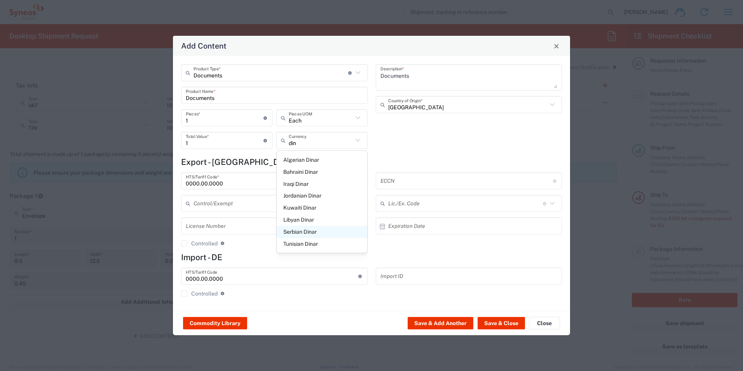
click at [304, 232] on span "Serbian Dinar" at bounding box center [322, 232] width 91 height 12
type input "Serbian Dinar"
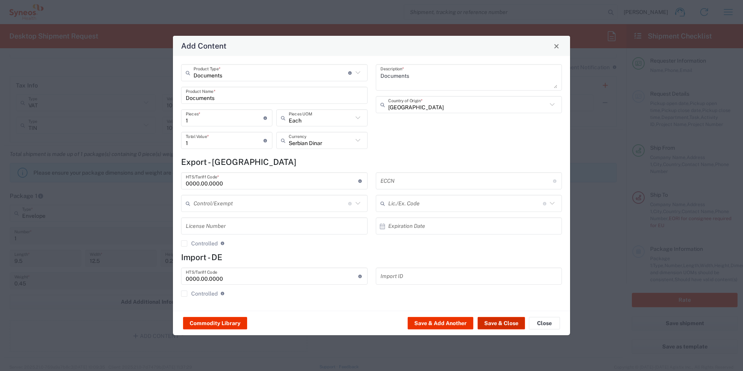
click at [503, 324] on button "Save & Close" at bounding box center [500, 323] width 47 height 12
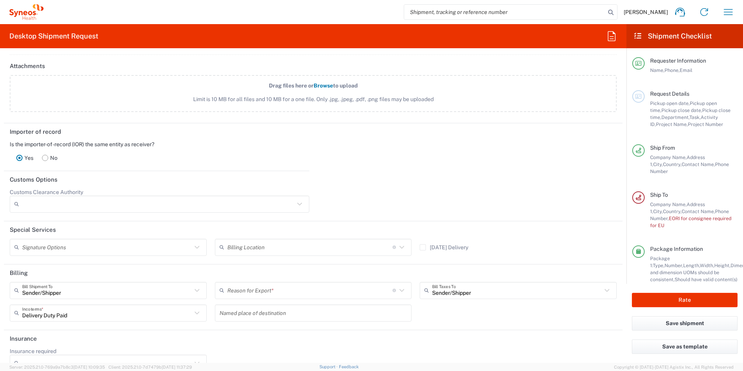
scroll to position [989, 0]
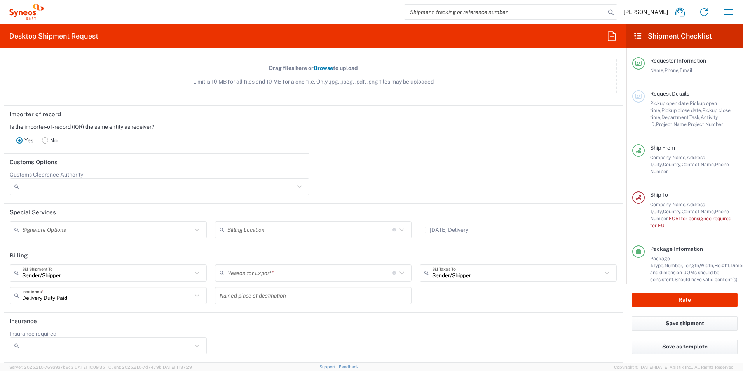
click at [280, 273] on input "text" at bounding box center [309, 273] width 165 height 14
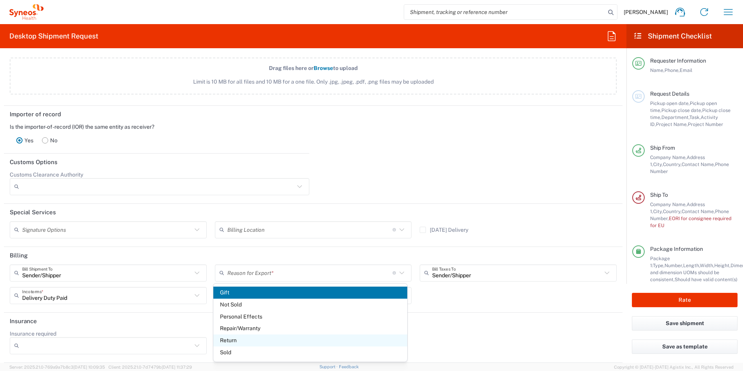
click at [235, 340] on span "Return" at bounding box center [310, 340] width 194 height 12
type input "Return"
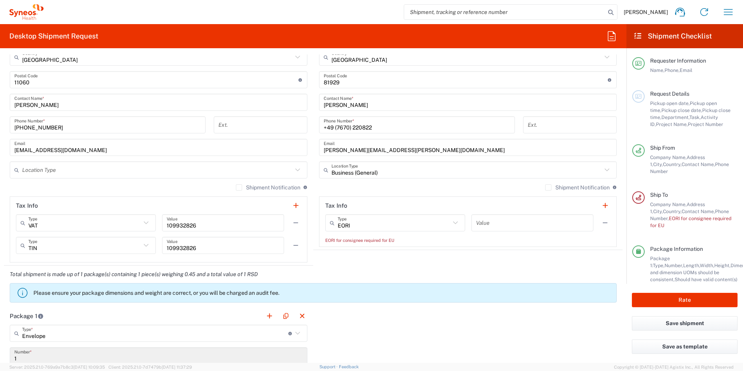
scroll to position [466, 0]
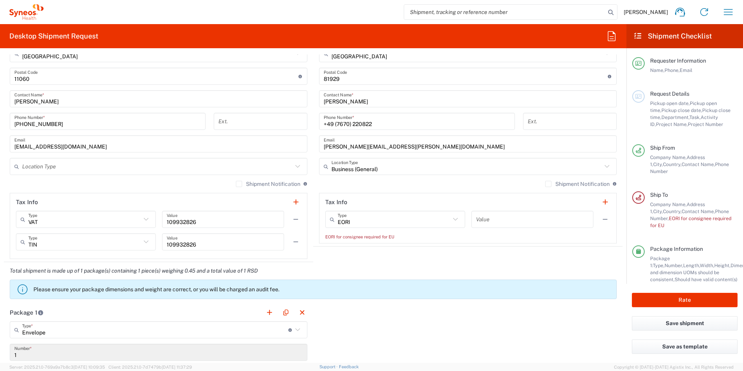
click at [450, 218] on icon at bounding box center [455, 219] width 10 height 10
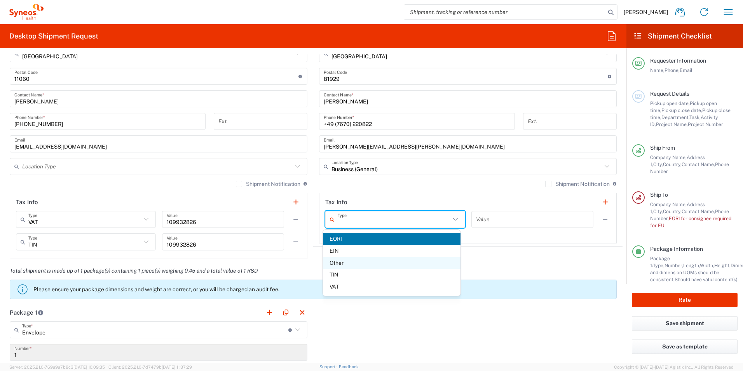
click at [338, 264] on span "Other" at bounding box center [392, 263] width 138 height 12
type input "Other"
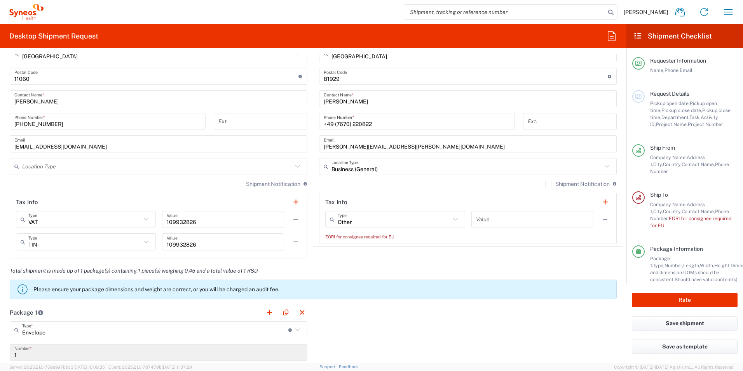
click at [450, 221] on icon at bounding box center [455, 219] width 10 height 10
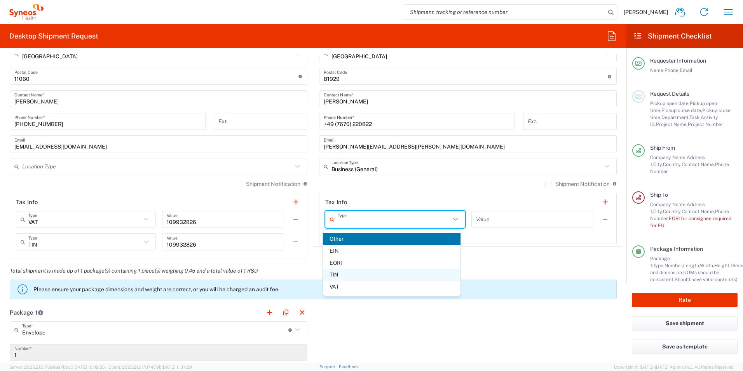
click at [338, 274] on span "TIN" at bounding box center [392, 274] width 138 height 12
type input "TIN"
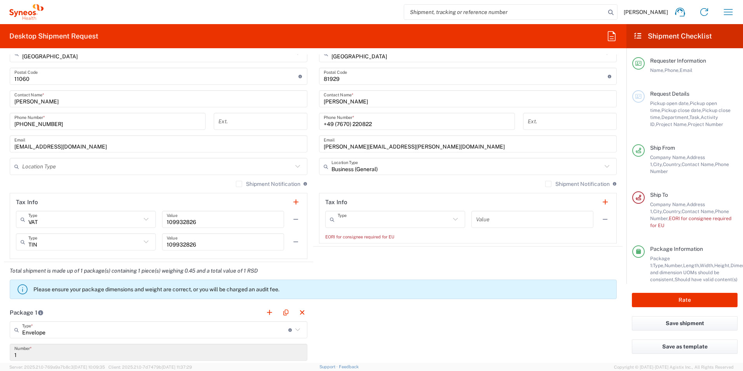
click at [376, 216] on input "text" at bounding box center [394, 220] width 113 height 14
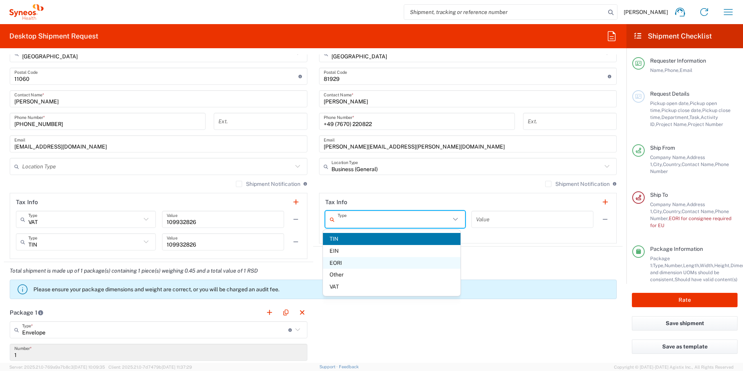
click at [344, 261] on span "EORI" at bounding box center [392, 263] width 138 height 12
type input "EORI"
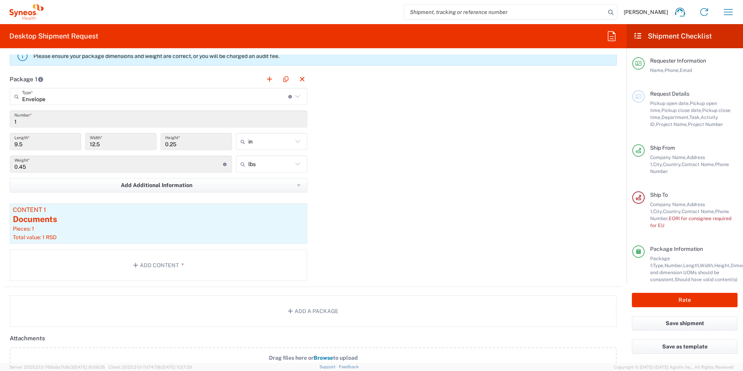
scroll to position [660, 0]
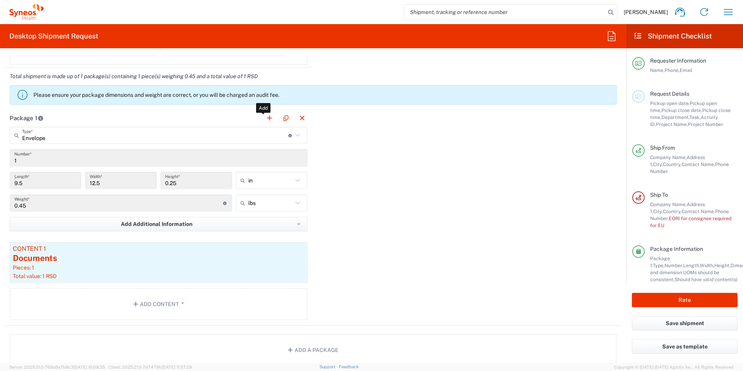
drag, startPoint x: 267, startPoint y: 118, endPoint x: 251, endPoint y: 191, distance: 74.5
click at [267, 118] on button "button" at bounding box center [269, 118] width 11 height 11
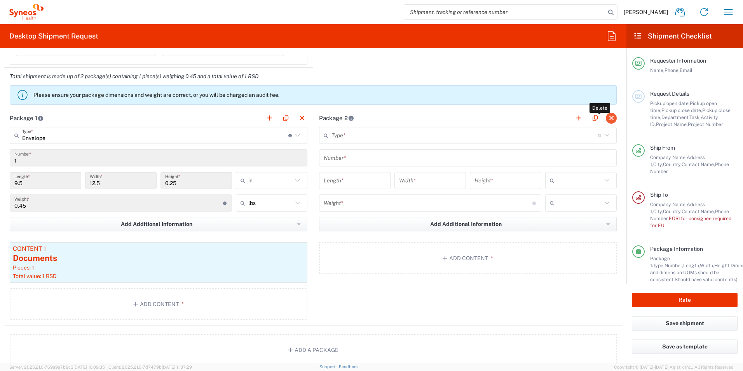
click at [606, 116] on button "button" at bounding box center [611, 118] width 11 height 11
click at [142, 303] on button "Add Content *" at bounding box center [159, 304] width 298 height 32
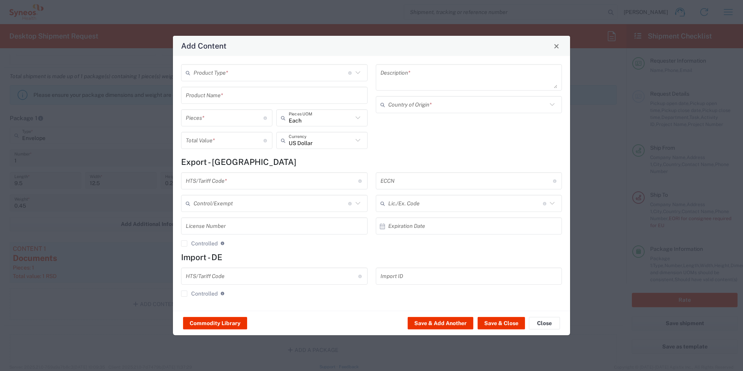
click at [449, 74] on textarea at bounding box center [468, 77] width 177 height 22
click at [547, 323] on button "Close" at bounding box center [544, 323] width 31 height 12
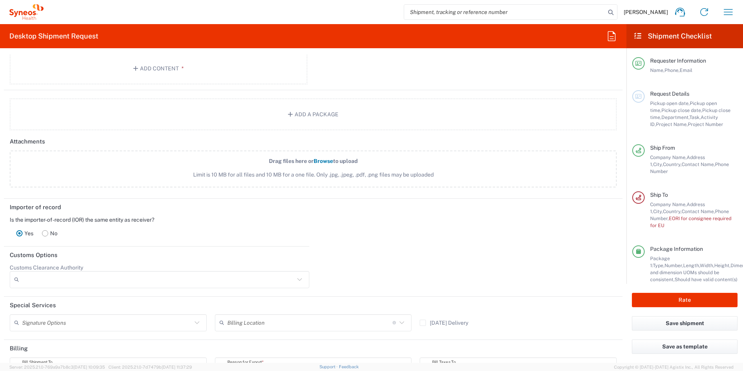
scroll to position [971, 0]
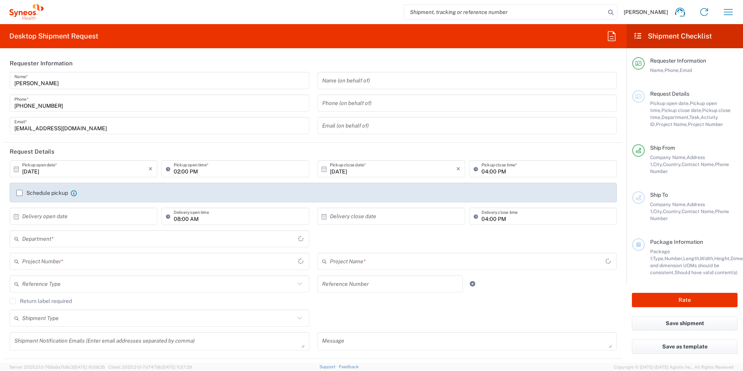
type input "8480"
type input "[GEOGRAPHIC_DATA]"
type input "Syneos Health d.o.o. [GEOGRAPHIC_DATA]-[GEOGRAPHIC_DATA]"
click at [52, 165] on input "[DATE]" at bounding box center [85, 169] width 126 height 14
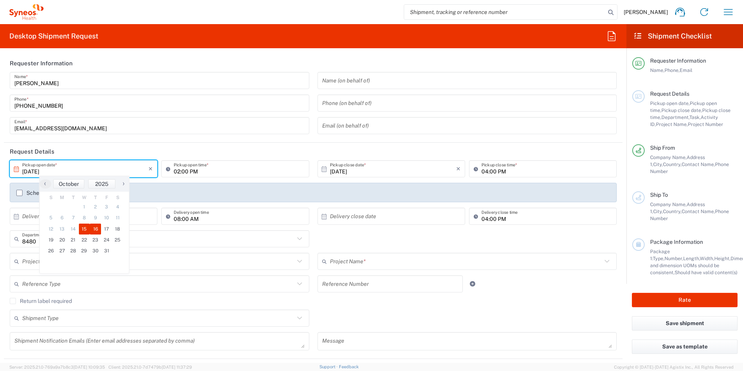
click at [93, 230] on span "16" at bounding box center [95, 228] width 11 height 11
type input "[DATE]"
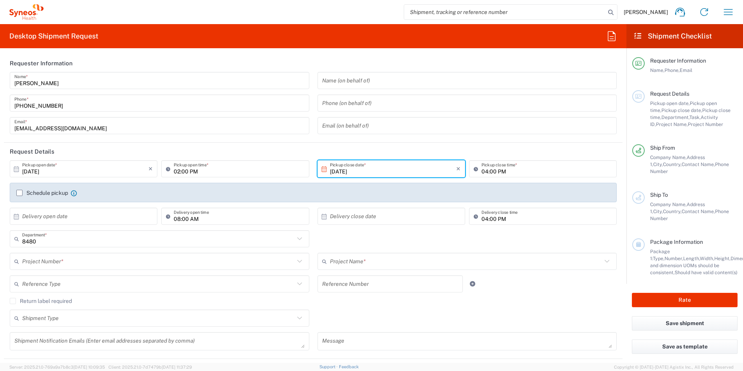
click at [202, 171] on input "02:00 PM" at bounding box center [239, 169] width 131 height 14
drag, startPoint x: 196, startPoint y: 171, endPoint x: 261, endPoint y: 179, distance: 65.4
click at [197, 171] on input "02:00 PM" at bounding box center [239, 169] width 131 height 14
type input "0"
type input "08:00 AM"
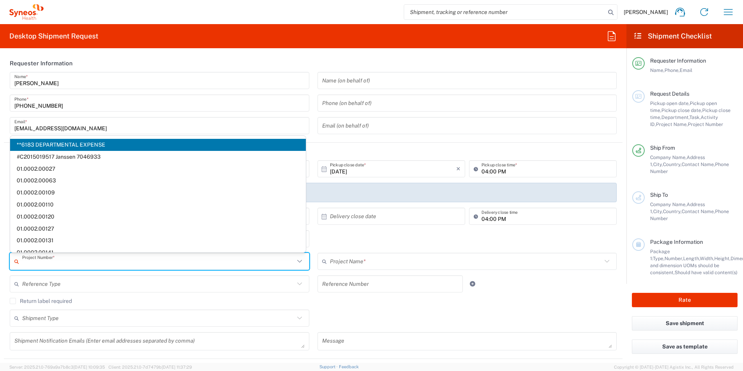
click at [72, 261] on input "text" at bounding box center [158, 261] width 272 height 14
click at [170, 87] on input "[PERSON_NAME]" at bounding box center [159, 81] width 290 height 14
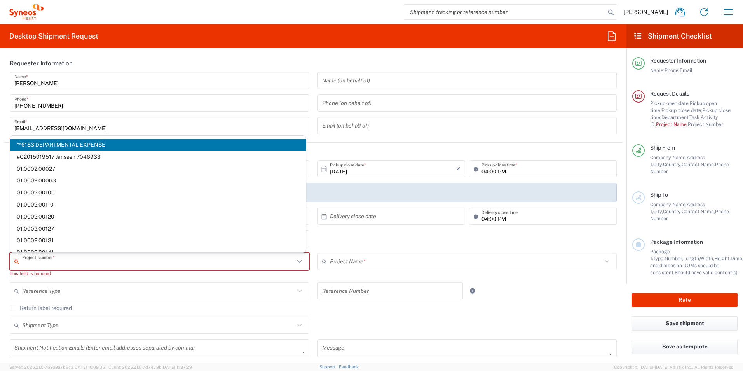
drag, startPoint x: 40, startPoint y: 261, endPoint x: 54, endPoint y: 261, distance: 14.0
click at [40, 261] on input "text" at bounding box center [158, 261] width 272 height 14
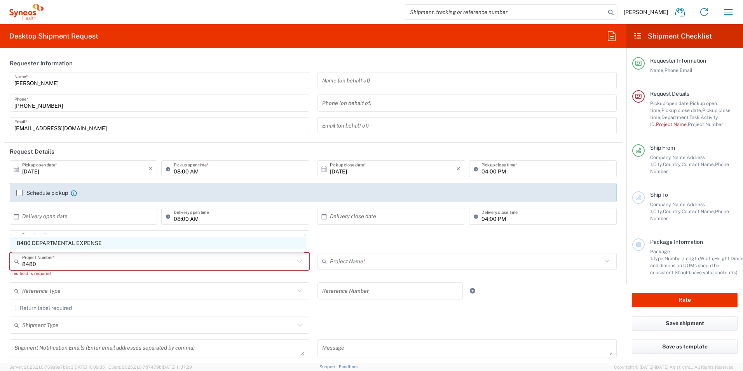
click at [85, 244] on span "8480 DEPARTMENTAL EXPENSE" at bounding box center [158, 243] width 296 height 12
type input "8480 DEPARTMENTAL EXPENSE"
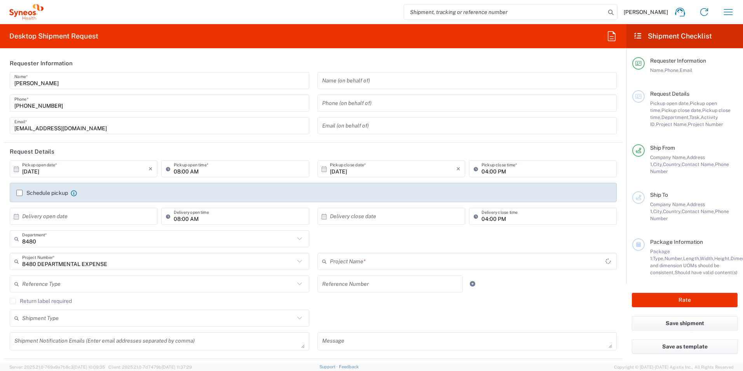
type input "8480 DEPARTMENTAL EXPENSE"
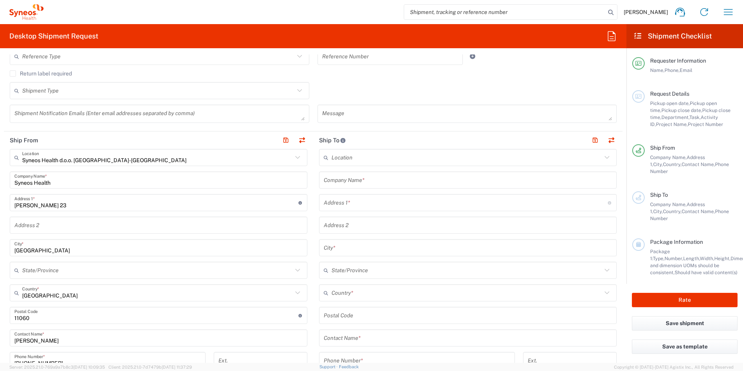
scroll to position [233, 0]
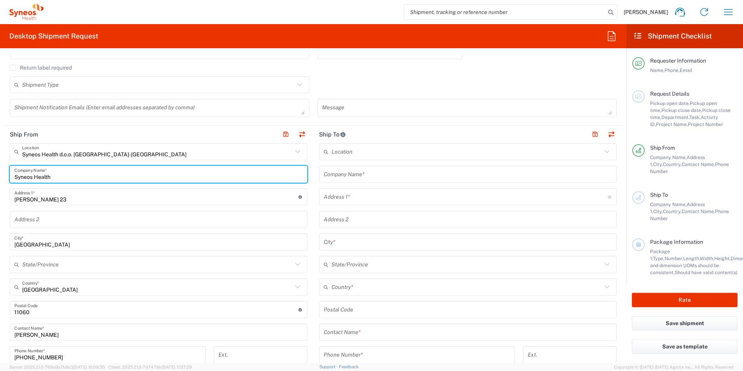
drag, startPoint x: 15, startPoint y: 176, endPoint x: 60, endPoint y: 176, distance: 45.1
click at [60, 176] on input "Syneos Health" at bounding box center [158, 174] width 288 height 14
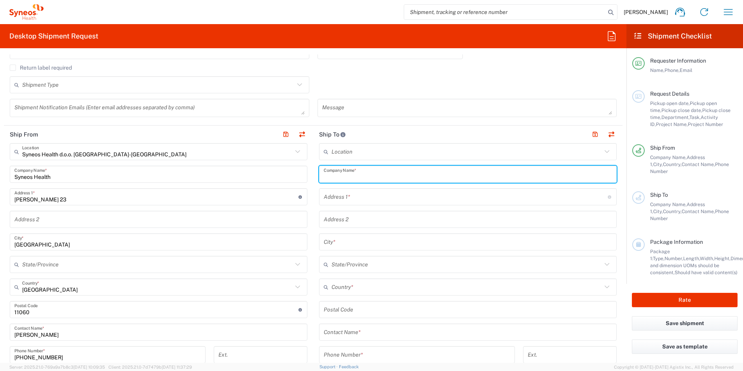
click at [360, 174] on input "text" at bounding box center [468, 174] width 288 height 14
paste input "Syneos Health"
type input "Syneos Health"
click at [352, 195] on input "text" at bounding box center [466, 197] width 284 height 14
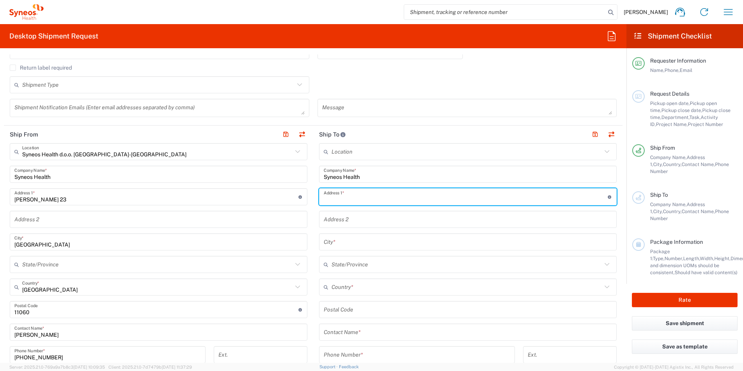
type input "[PERSON_NAME]-Ring 6"
type input "[GEOGRAPHIC_DATA]"
type input "81929"
type input "+49 (7670) 220822"
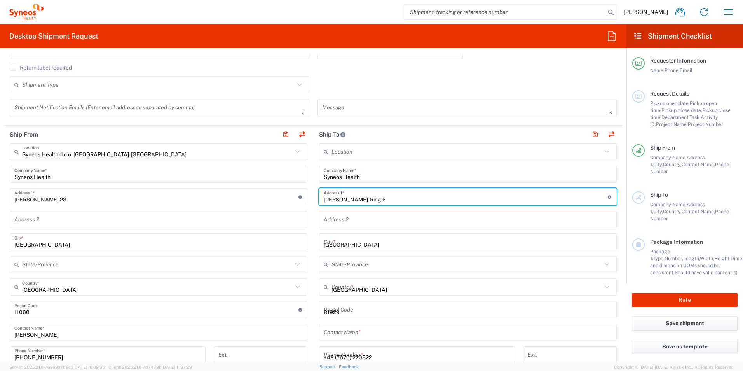
type input "[PERSON_NAME][EMAIL_ADDRESS][PERSON_NAME][DOMAIN_NAME]"
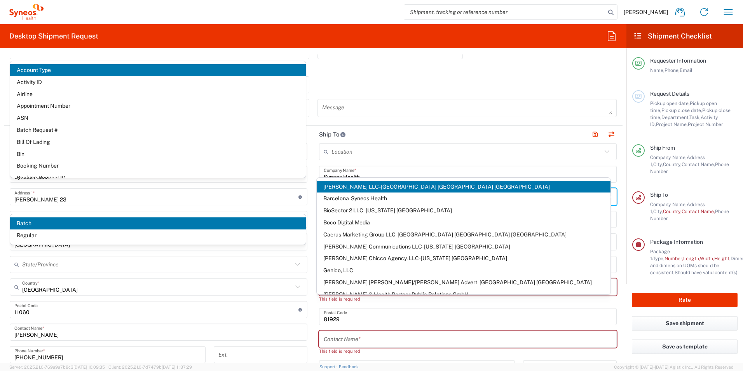
click at [510, 82] on div "Shipment Type Batch Regular" at bounding box center [313, 87] width 615 height 23
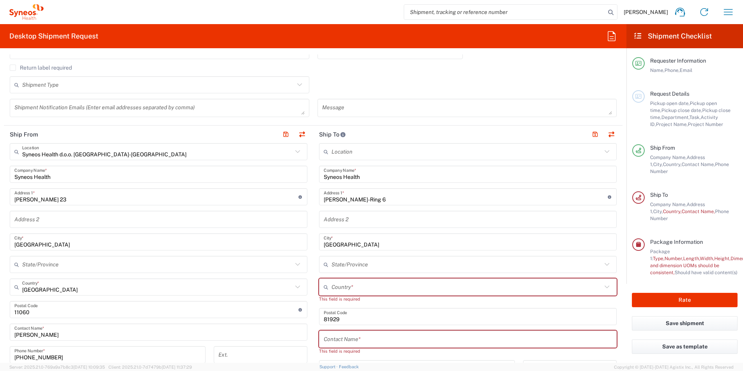
click at [380, 286] on input "text" at bounding box center [466, 287] width 270 height 14
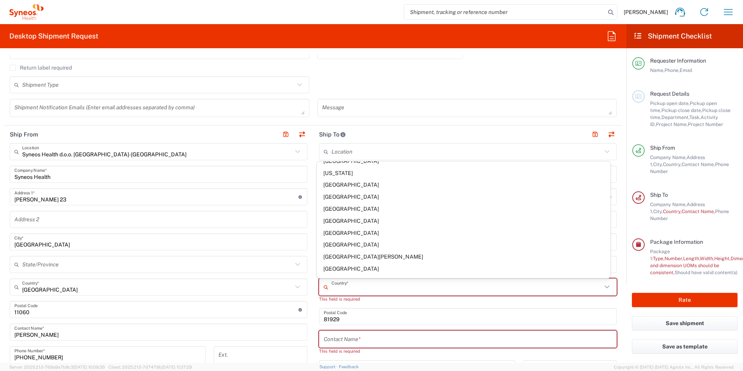
scroll to position [1010, 0]
drag, startPoint x: 340, startPoint y: 167, endPoint x: 338, endPoint y: 172, distance: 5.7
click at [340, 167] on span "[GEOGRAPHIC_DATA]" at bounding box center [464, 165] width 294 height 12
type input "[GEOGRAPHIC_DATA]"
type input "Sender/Shipper"
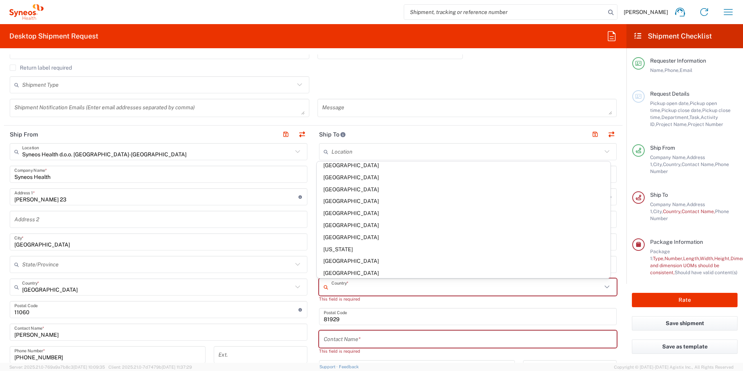
type input "Sender/Shipper"
type input "Delivery Duty Paid"
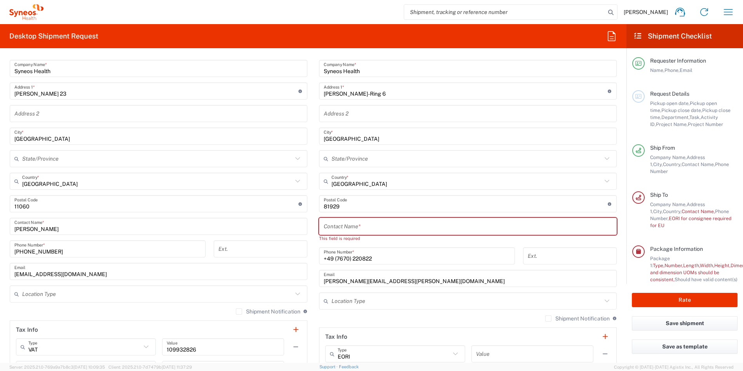
scroll to position [350, 0]
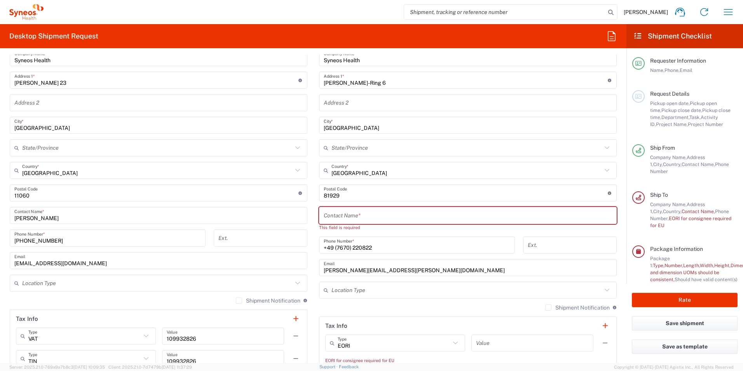
click at [368, 215] on input "text" at bounding box center [468, 216] width 288 height 14
click at [369, 210] on input "text" at bounding box center [468, 216] width 288 height 14
paste input "[PERSON_NAME]"
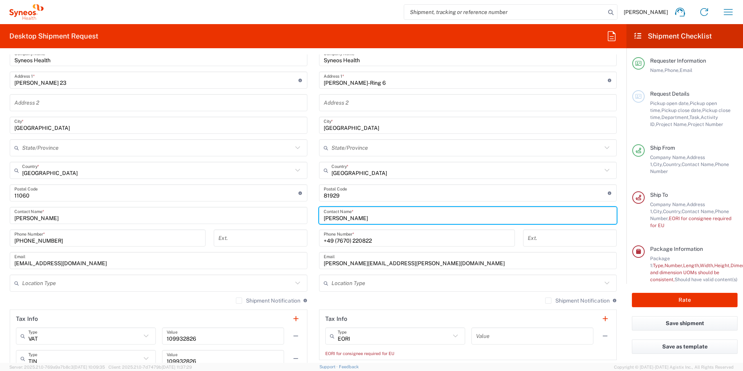
type input "[PERSON_NAME]"
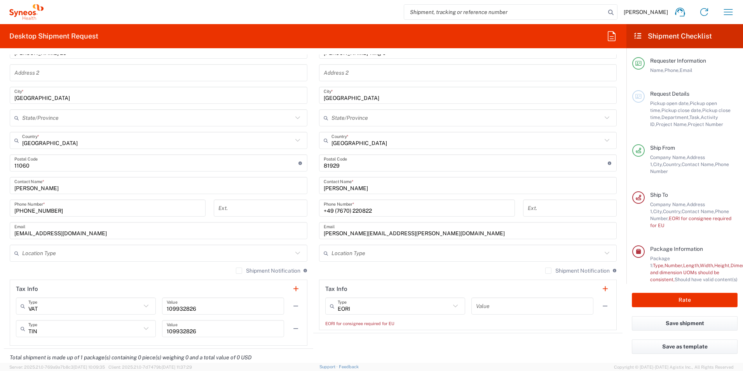
scroll to position [427, 0]
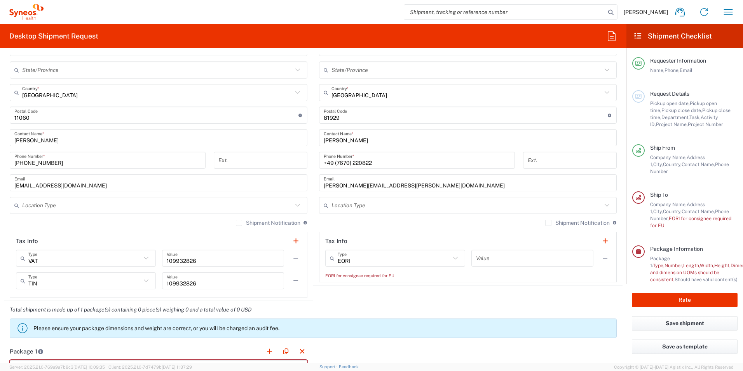
click at [388, 208] on input "text" at bounding box center [466, 206] width 270 height 14
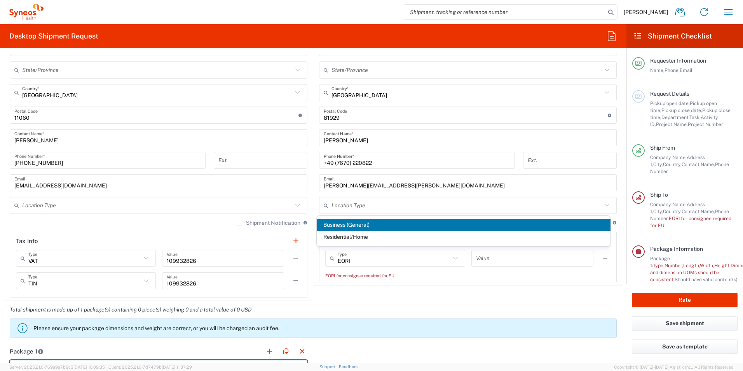
click at [361, 226] on span "Business (General)" at bounding box center [464, 225] width 294 height 12
type input "Business (General)"
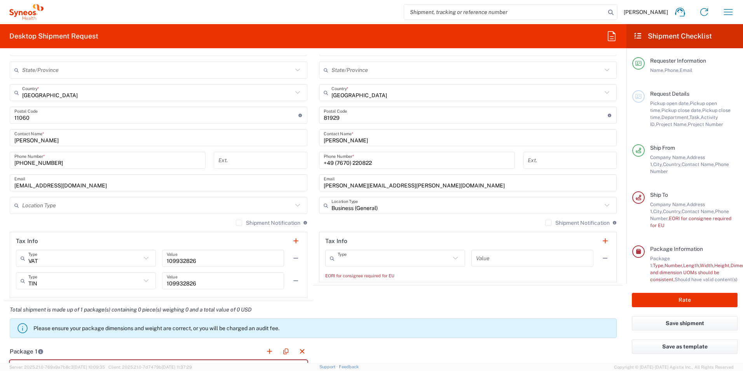
click at [363, 257] on input "text" at bounding box center [394, 258] width 113 height 14
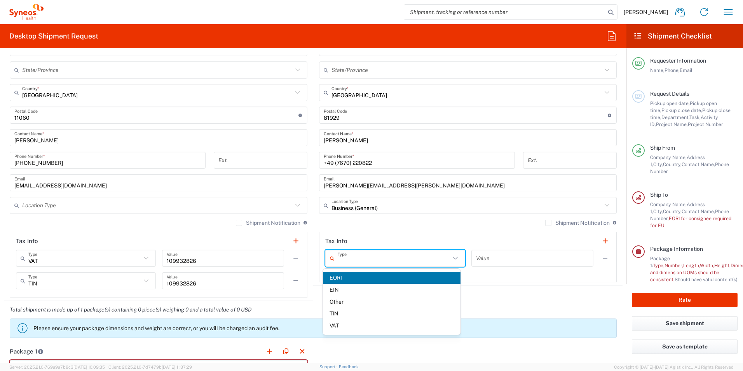
paste input "[US_VEHICLE_IDENTIFICATION_NUMBER]"
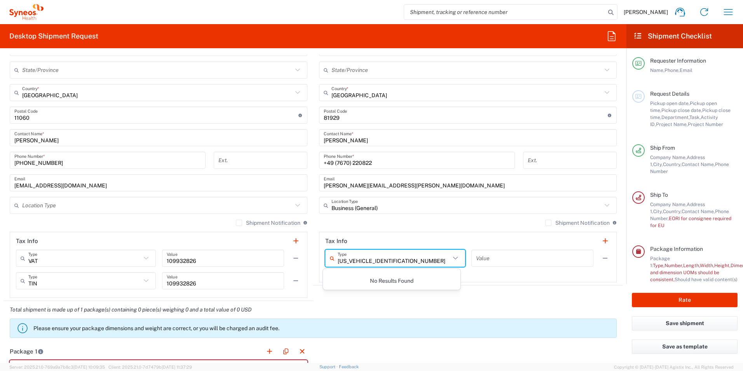
type input "[US_VEHICLE_IDENTIFICATION_NUMBER]"
click at [425, 307] on div "Total shipment is made up of 1 package(s) containing 0 piece(s) weighing 0 and …" at bounding box center [313, 322] width 627 height 42
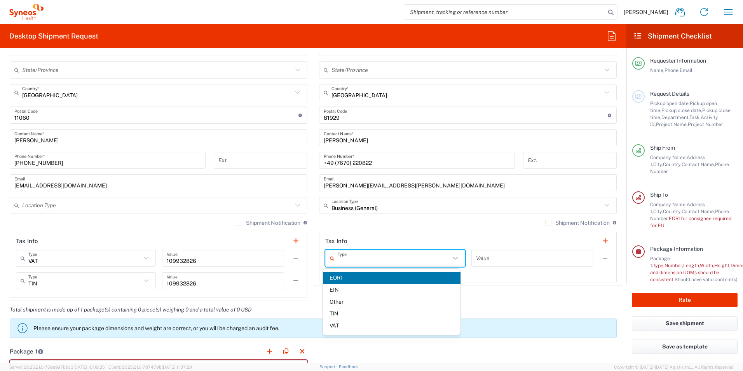
click at [372, 263] on input "text" at bounding box center [394, 258] width 113 height 14
paste input "[US_VEHICLE_IDENTIFICATION_NUMBER]"
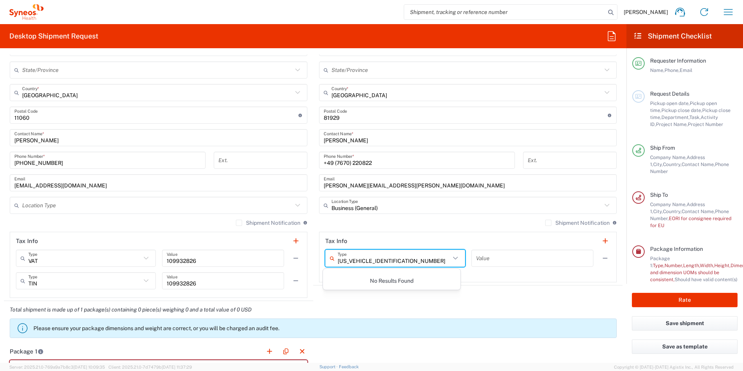
type input "[US_VEHICLE_IDENTIFICATION_NUMBER]"
click at [392, 297] on agx-shipment-stop-widget "Ship To Location [PERSON_NAME] LLC-[GEOGRAPHIC_DATA] [GEOGRAPHIC_DATA] [GEOGRAP…" at bounding box center [467, 115] width 309 height 369
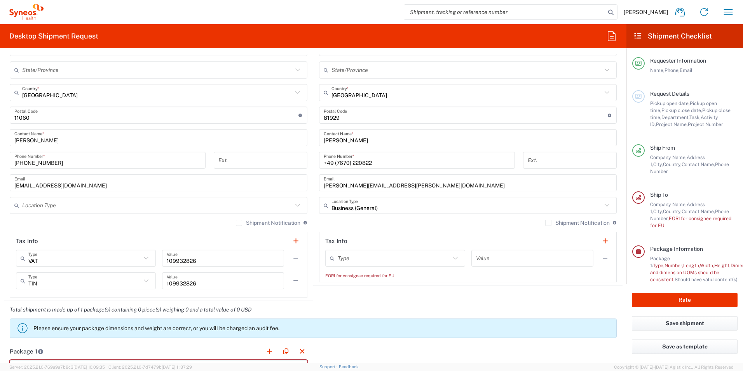
click at [372, 258] on input "text" at bounding box center [394, 258] width 113 height 14
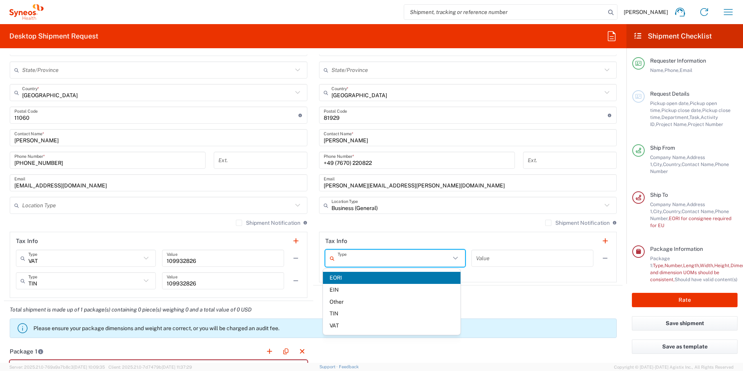
paste input "[US_VEHICLE_IDENTIFICATION_NUMBER]"
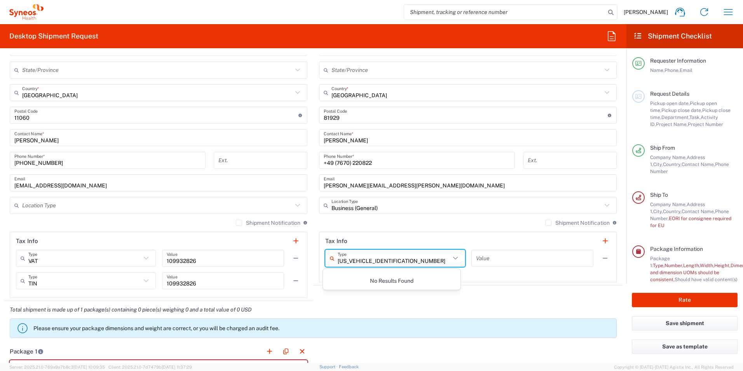
click at [341, 260] on input "[US_VEHICLE_IDENTIFICATION_NUMBER]" at bounding box center [394, 258] width 113 height 14
type input "585633933490333"
click at [413, 261] on input "585633933490333" at bounding box center [394, 258] width 113 height 14
click at [509, 280] on agx-form-section "Tax Info 585633933490333 Type No Results Found Value EORI for consignee require…" at bounding box center [468, 257] width 298 height 51
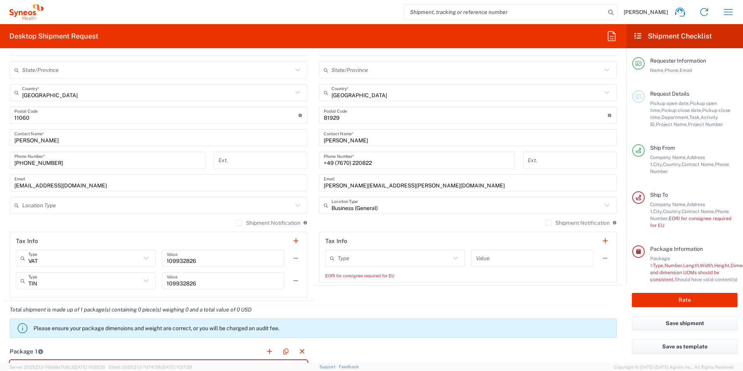
click at [453, 256] on icon at bounding box center [455, 258] width 10 height 10
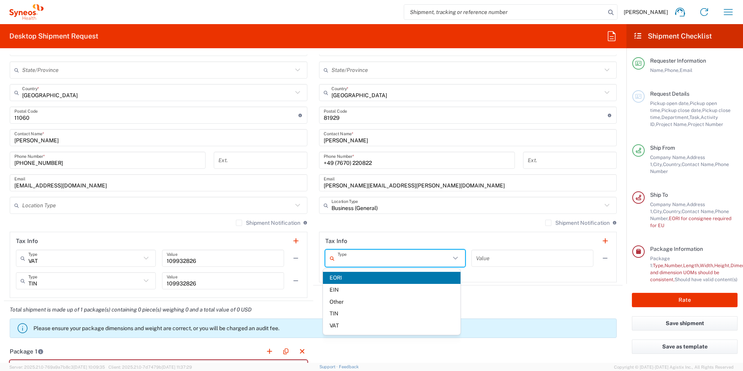
click at [346, 279] on span "EORI" at bounding box center [392, 278] width 138 height 12
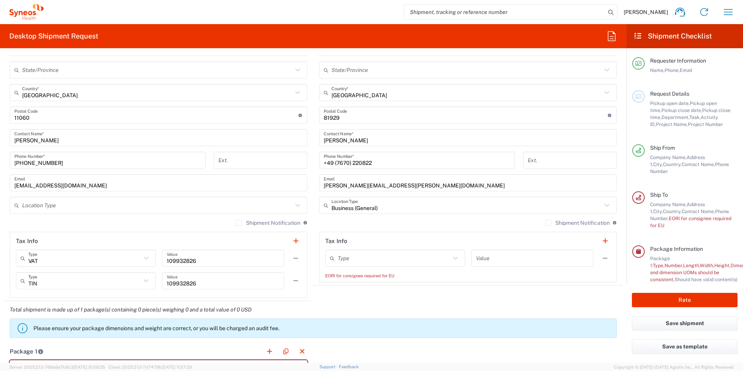
click at [365, 256] on input "text" at bounding box center [394, 258] width 113 height 14
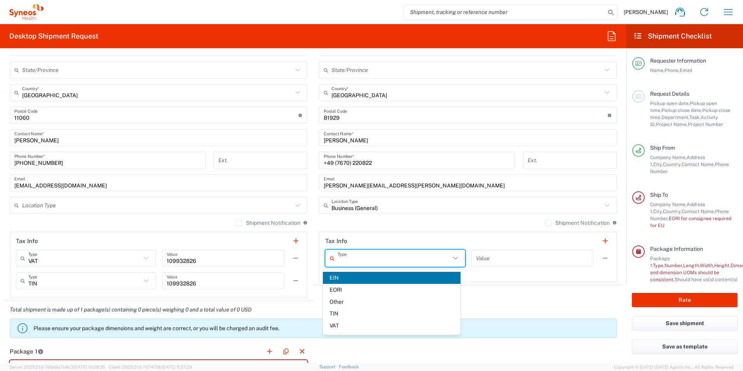
type input "v"
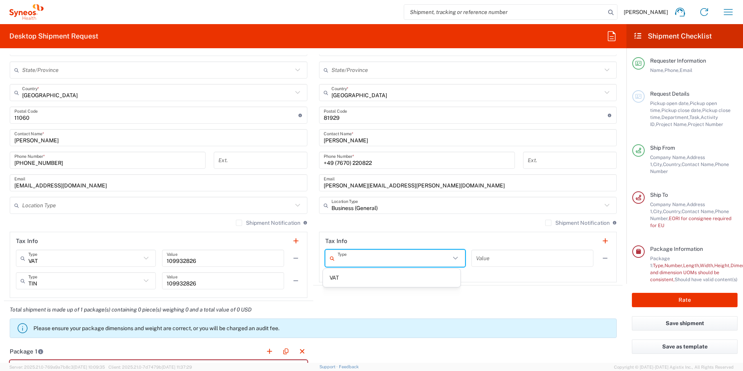
paste input "[US_VEHICLE_IDENTIFICATION_NUMBER]"
type input "[US_VEHICLE_IDENTIFICATION_NUMBER]"
click at [374, 274] on div "No Results Found" at bounding box center [392, 281] width 138 height 18
click at [418, 298] on agx-shipment-stop-widget "Ship To Location [PERSON_NAME] LLC-[GEOGRAPHIC_DATA] [GEOGRAPHIC_DATA] [GEOGRAP…" at bounding box center [467, 115] width 309 height 369
click at [599, 238] on button "button" at bounding box center [604, 240] width 11 height 11
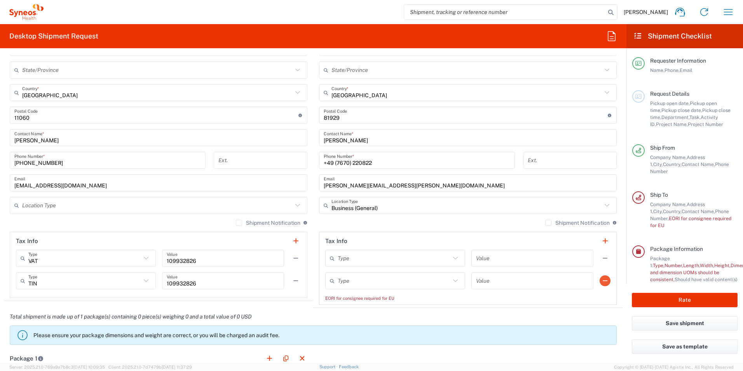
click at [600, 283] on button "button" at bounding box center [604, 280] width 11 height 11
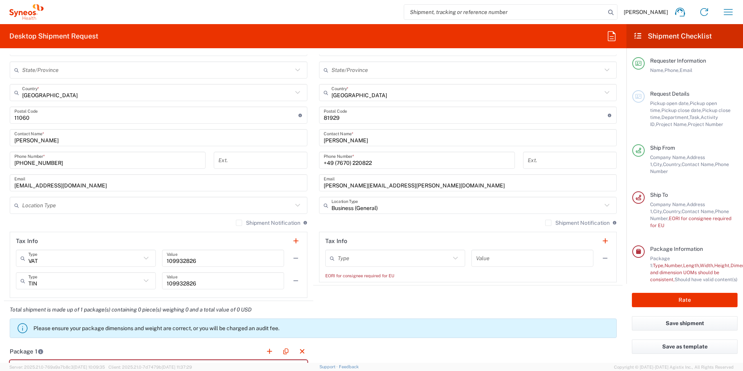
click at [357, 300] on agx-shipment-stop-widget "Ship To Location [PERSON_NAME] LLC-[GEOGRAPHIC_DATA] [GEOGRAPHIC_DATA] [GEOGRAP…" at bounding box center [467, 115] width 309 height 369
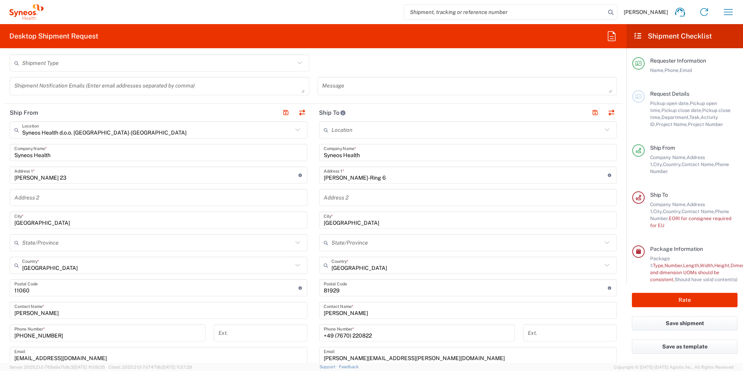
scroll to position [256, 0]
click at [437, 146] on input "Syneos Health" at bounding box center [468, 151] width 288 height 14
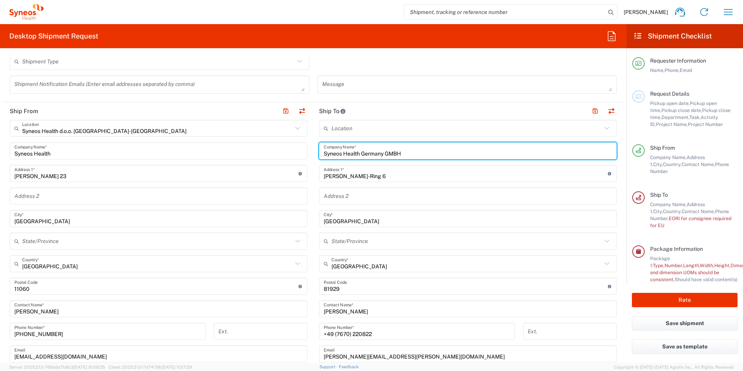
type input "Syneos Health Germany GMBH"
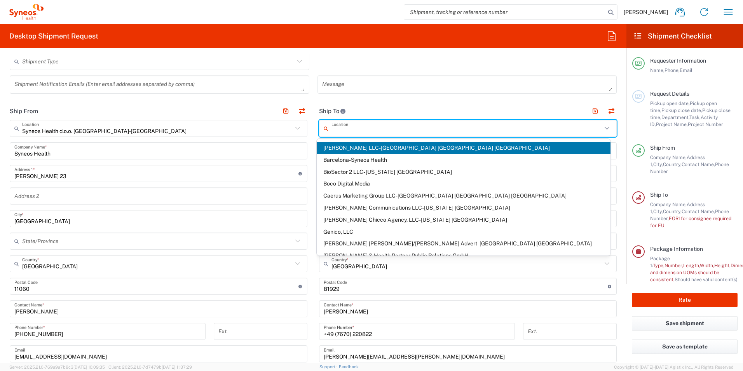
click at [456, 122] on input "text" at bounding box center [466, 129] width 270 height 14
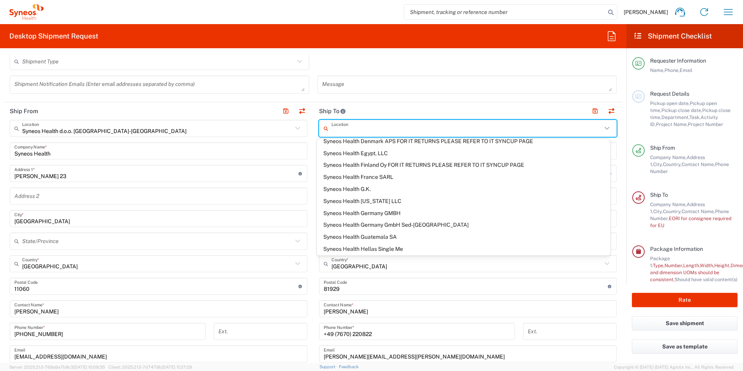
scroll to position [738, 0]
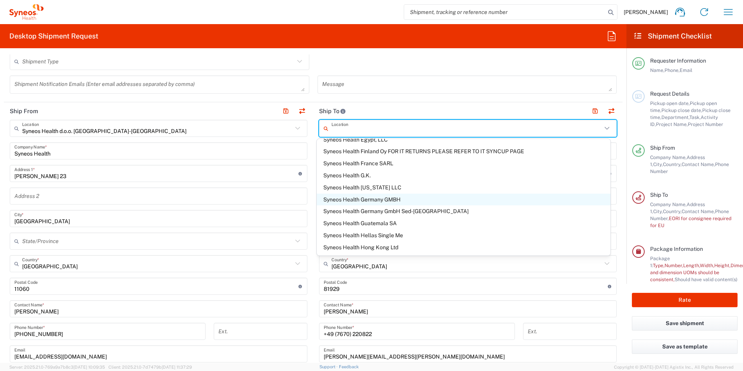
click at [383, 200] on span "Syneos Health Germany GMBH" at bounding box center [464, 199] width 294 height 12
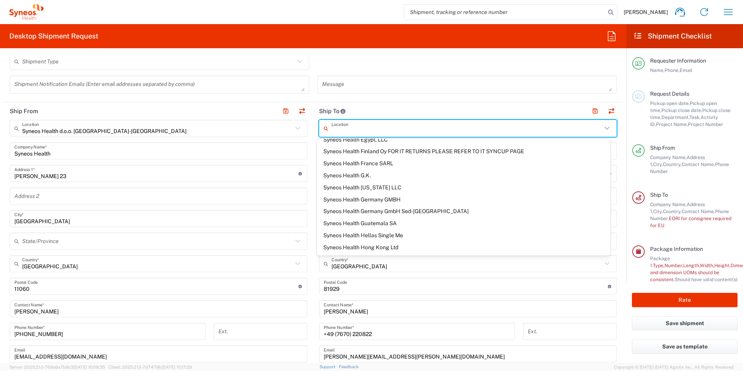
type input "Syneos Health Germany GMBH"
type input "Munchen"
type input "[GEOGRAPHIC_DATA]"
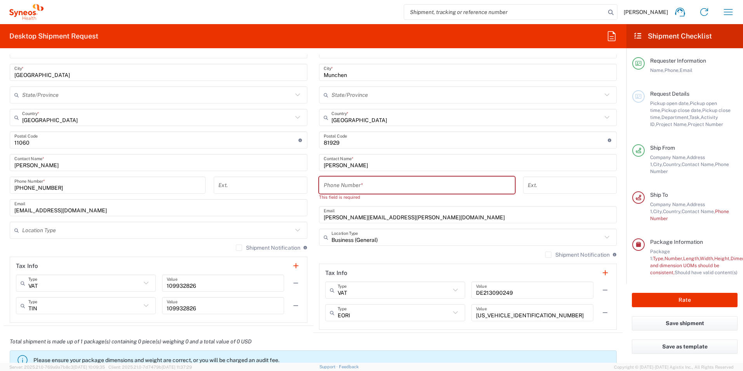
scroll to position [451, 0]
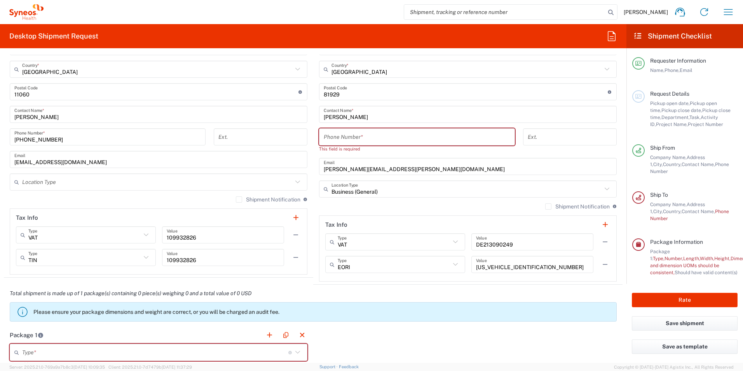
click at [356, 136] on input "tel" at bounding box center [417, 137] width 186 height 14
paste input "+49 (7670) 220822"
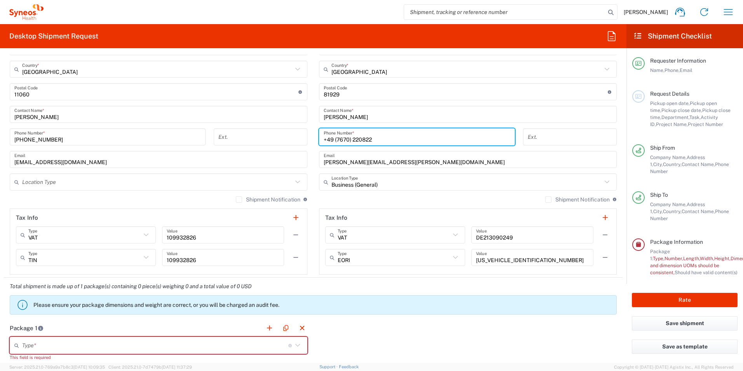
type input "+49 (7670) 220822"
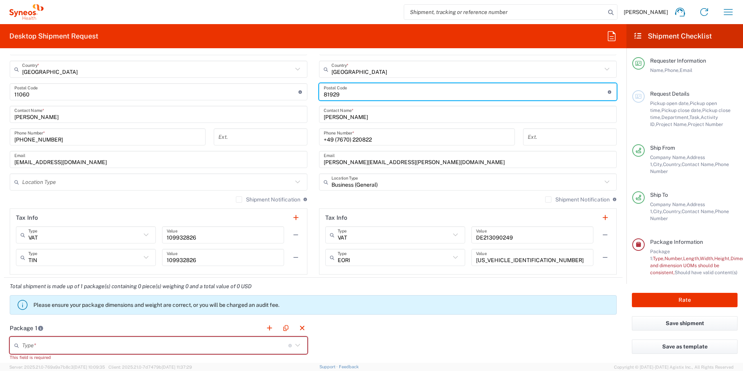
click at [477, 93] on input "undefined" at bounding box center [466, 92] width 284 height 14
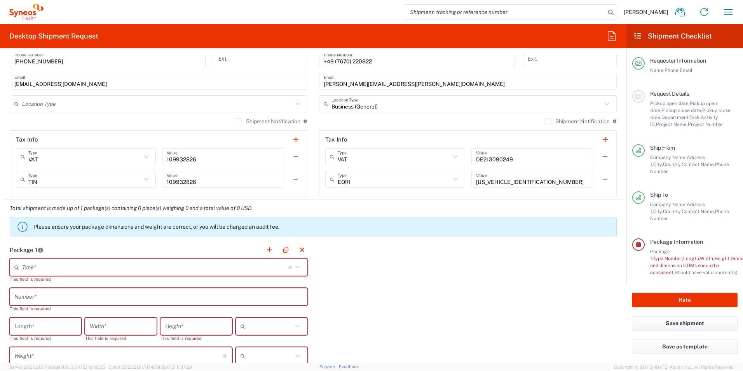
scroll to position [606, 0]
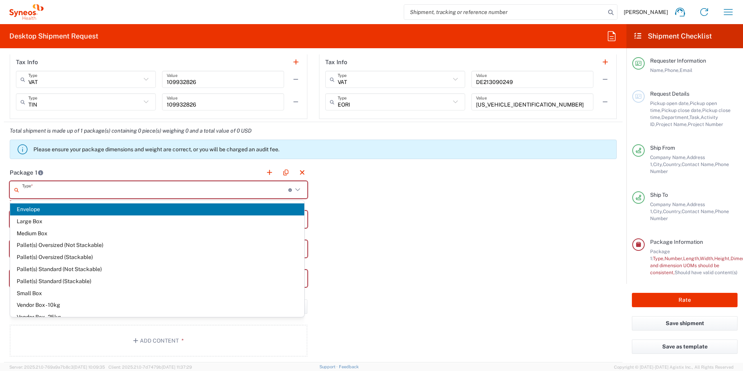
click at [63, 186] on input "text" at bounding box center [155, 190] width 266 height 14
click at [50, 210] on span "Envelope" at bounding box center [157, 209] width 294 height 12
type input "Envelope"
type input "1"
type input "9.5"
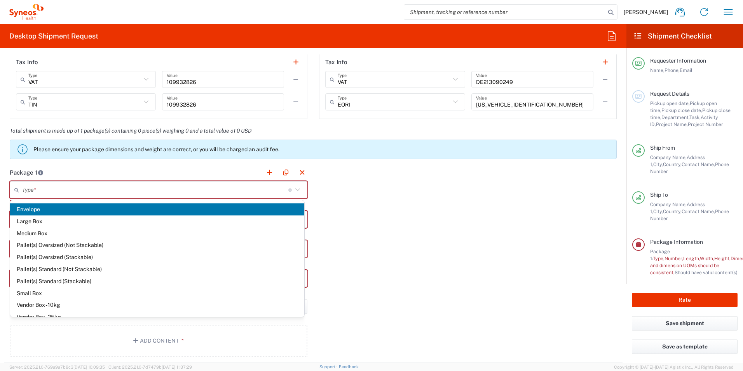
type input "12.5"
type input "0.25"
type input "in"
type input "0.45"
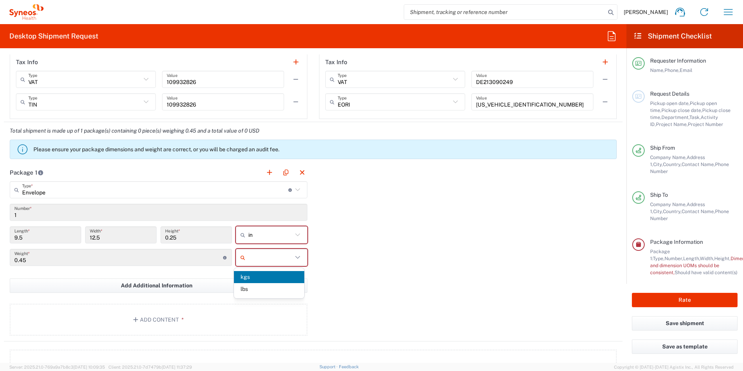
click at [286, 255] on input "text" at bounding box center [270, 257] width 44 height 12
click at [271, 290] on span "lbs" at bounding box center [269, 289] width 70 height 12
type input "lbs"
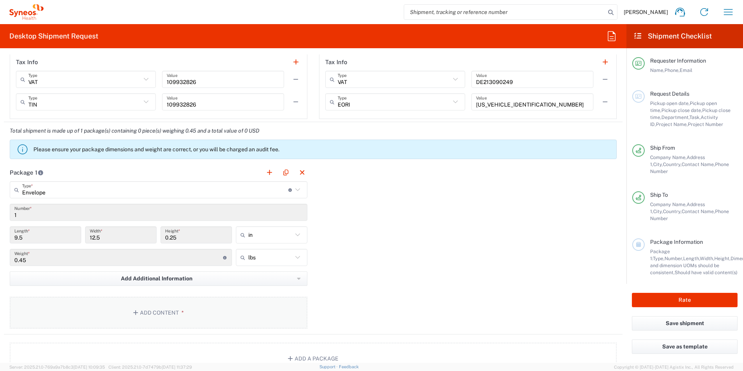
click at [172, 307] on button "Add Content *" at bounding box center [159, 312] width 298 height 32
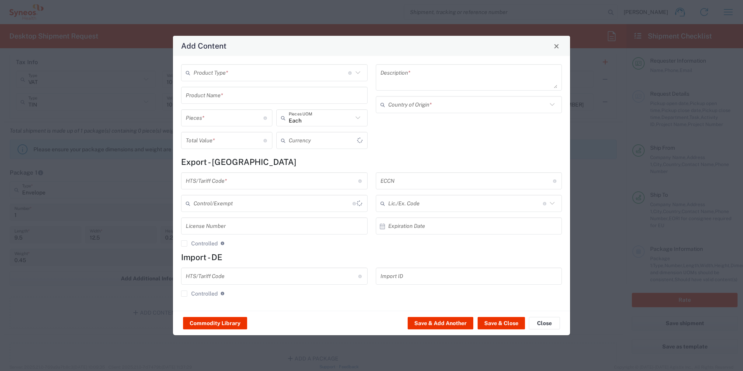
type input "US Dollar"
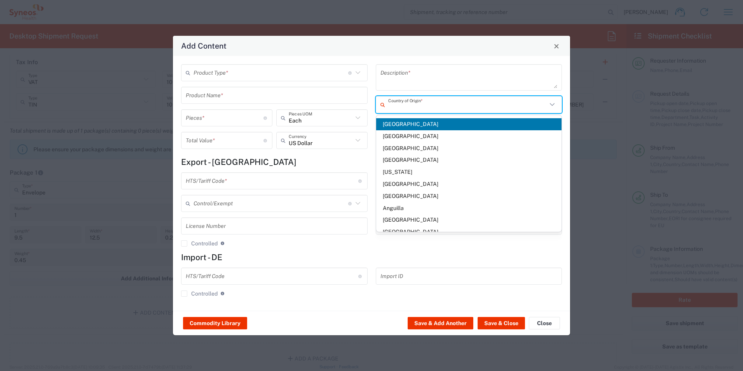
click at [434, 107] on input "text" at bounding box center [467, 105] width 159 height 14
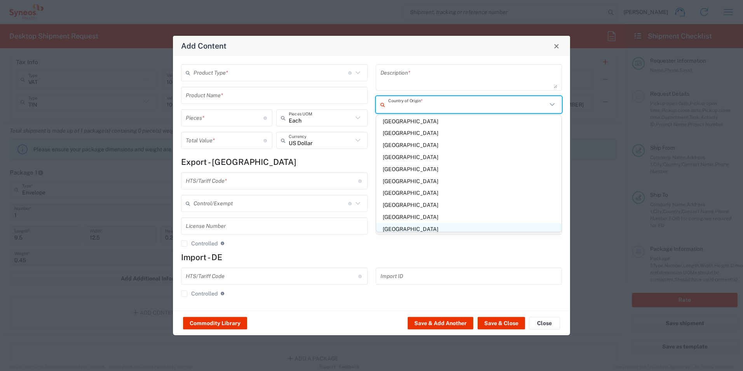
scroll to position [2253, 0]
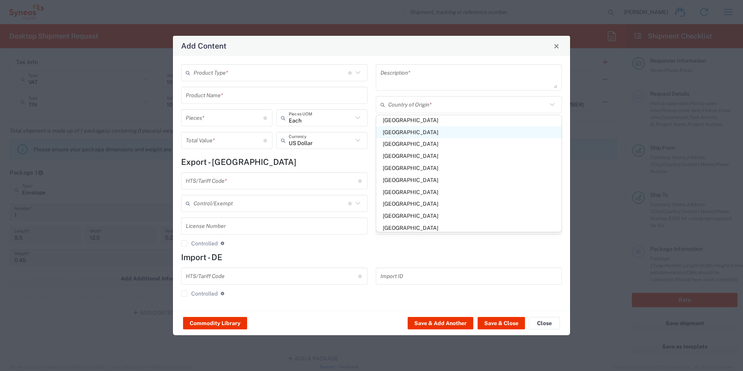
click at [408, 135] on span "[GEOGRAPHIC_DATA]" at bounding box center [469, 132] width 186 height 12
type input "[GEOGRAPHIC_DATA]"
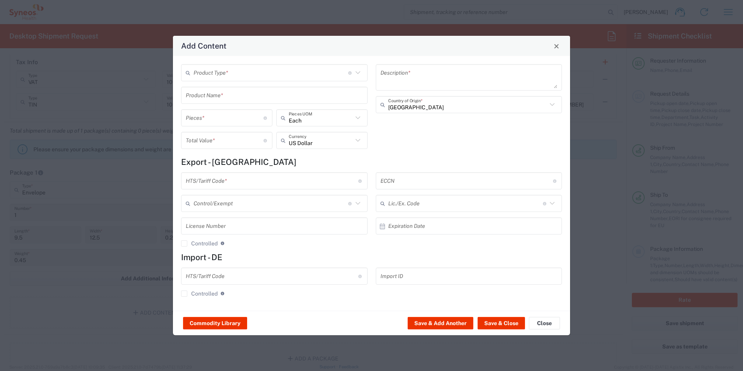
click at [221, 108] on div "Product Type * Document: Paper document generated internally by Syneos, a clien…" at bounding box center [274, 109] width 195 height 90
click at [221, 117] on input "number" at bounding box center [225, 118] width 78 height 14
type input "1"
click at [458, 142] on div "Description * Serbia Country of Origin *" at bounding box center [468, 109] width 195 height 90
click at [354, 141] on icon at bounding box center [358, 140] width 10 height 10
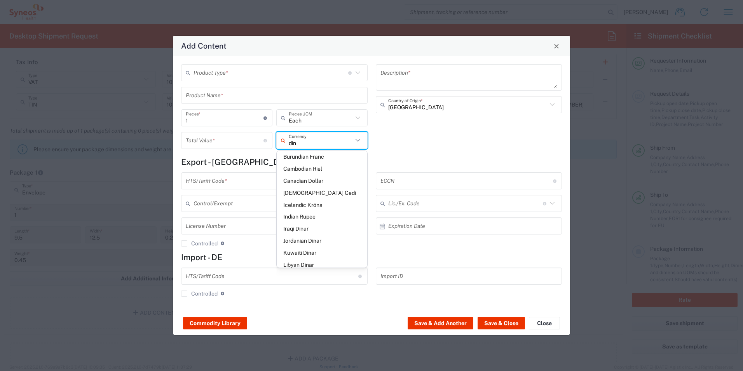
scroll to position [0, 0]
click at [311, 228] on span "Serbian Dinar" at bounding box center [322, 232] width 91 height 12
type input "Serbian Dinar"
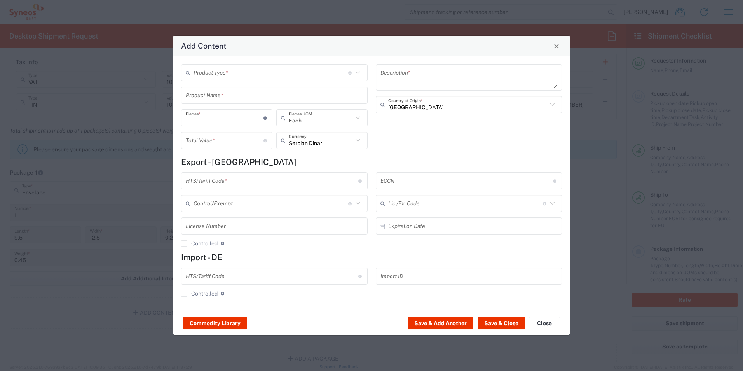
click at [309, 74] on input "text" at bounding box center [270, 73] width 155 height 14
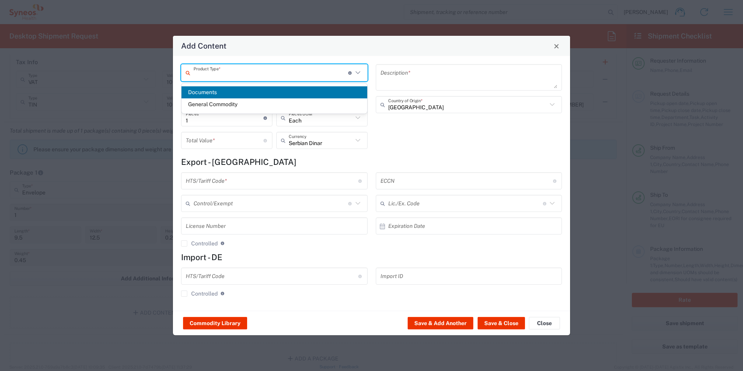
click at [221, 92] on span "Documents" at bounding box center [274, 92] width 186 height 12
type input "Documents"
type input "1"
type textarea "Documents"
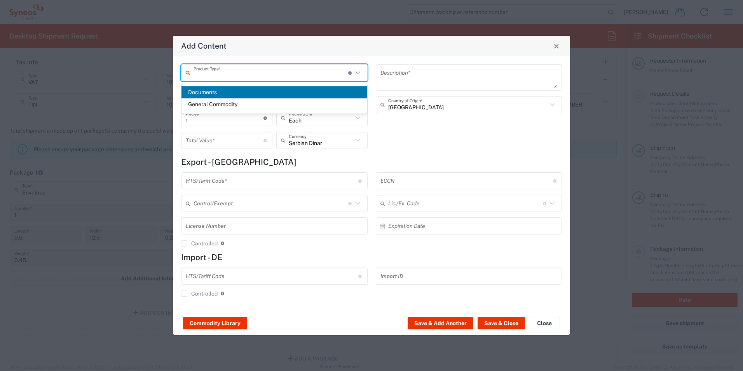
type input "[GEOGRAPHIC_DATA]"
type input "0000.00.0000"
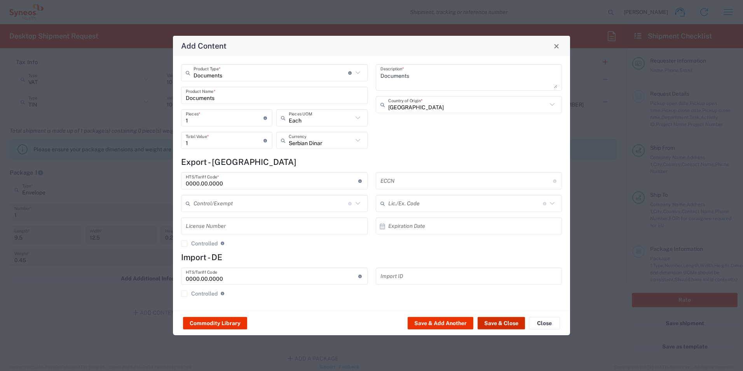
click at [503, 325] on button "Save & Close" at bounding box center [500, 323] width 47 height 12
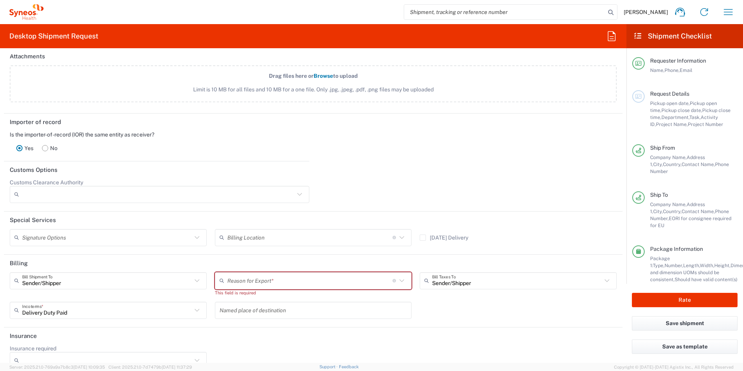
scroll to position [995, 0]
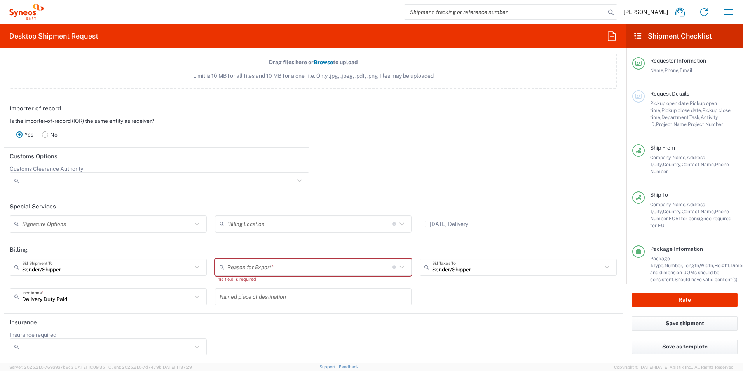
click at [303, 265] on input "text" at bounding box center [309, 267] width 165 height 14
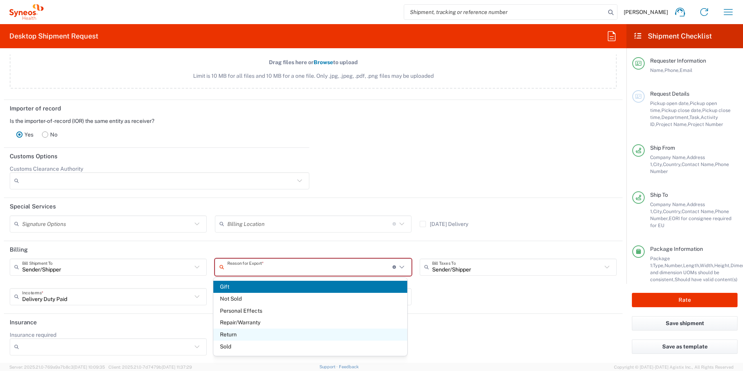
click at [242, 333] on span "Return" at bounding box center [310, 334] width 194 height 12
type input "Return"
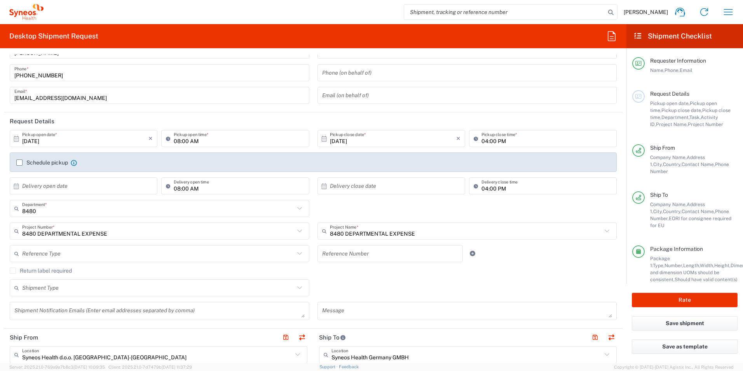
scroll to position [0, 0]
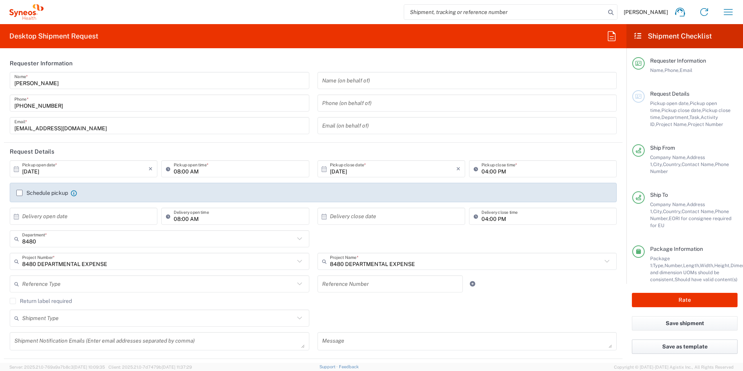
click at [682, 349] on button "Save as template" at bounding box center [685, 346] width 106 height 14
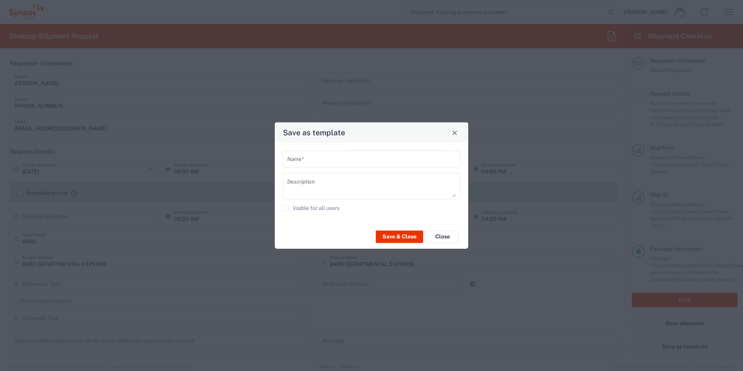
click at [333, 157] on input "text" at bounding box center [371, 159] width 169 height 14
type input "slanje za MUC"
click at [409, 239] on button "Save & Close" at bounding box center [399, 236] width 47 height 12
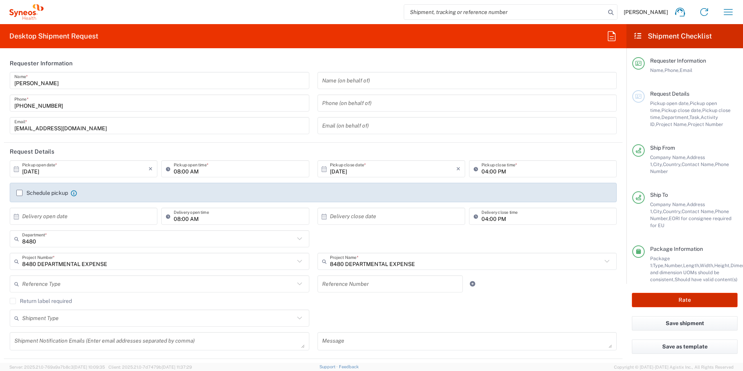
click at [676, 300] on button "Rate" at bounding box center [685, 300] width 106 height 14
type input "8480"
type input "8480 DEPARTMENTAL EXPENSE"
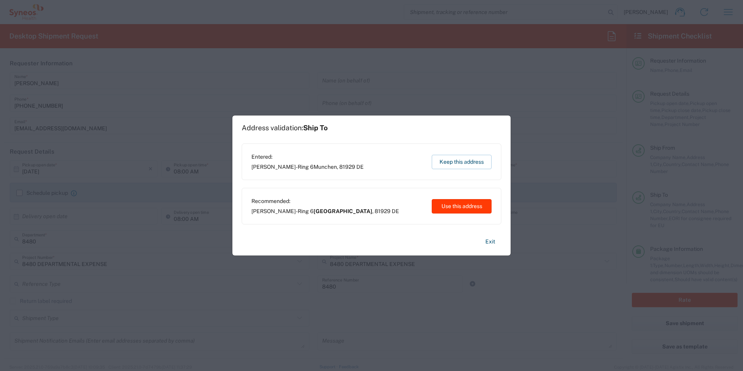
click at [461, 207] on button "Use this address" at bounding box center [462, 206] width 60 height 14
type input "[GEOGRAPHIC_DATA]"
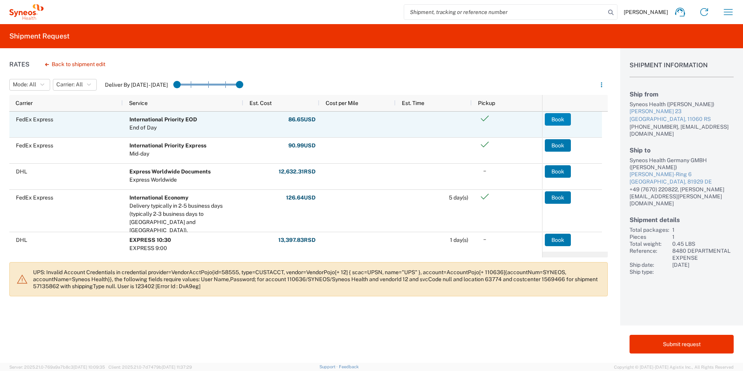
click at [555, 121] on button "Book" at bounding box center [558, 119] width 26 height 12
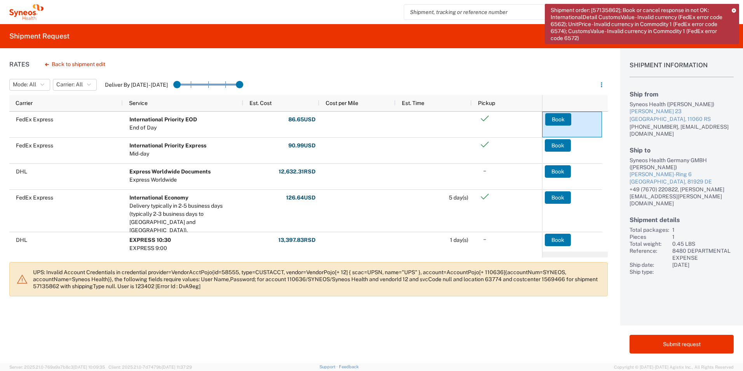
click at [733, 9] on icon at bounding box center [734, 10] width 4 height 4
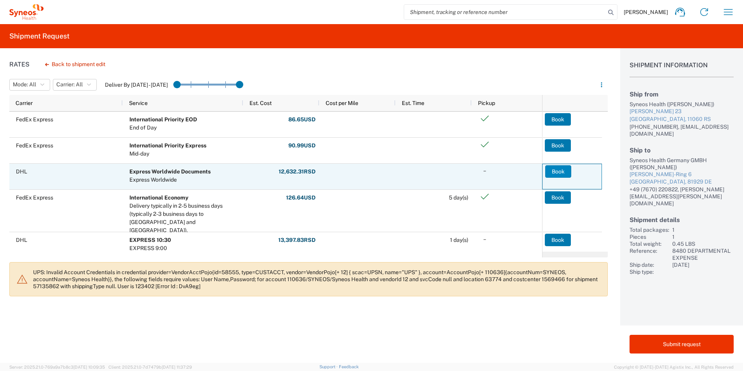
click at [557, 171] on button "Book" at bounding box center [558, 171] width 26 height 12
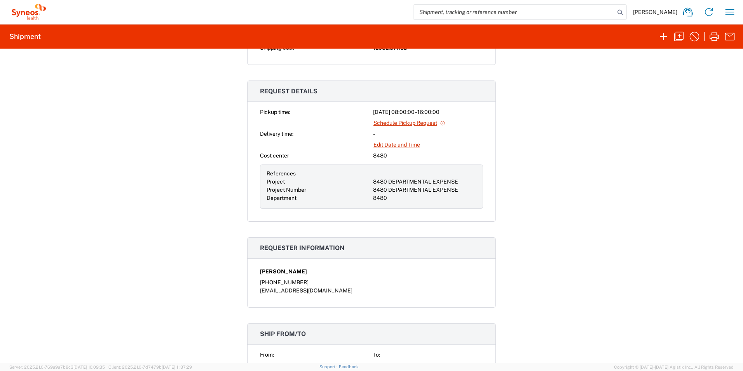
scroll to position [427, 0]
